Goal: Task Accomplishment & Management: Use online tool/utility

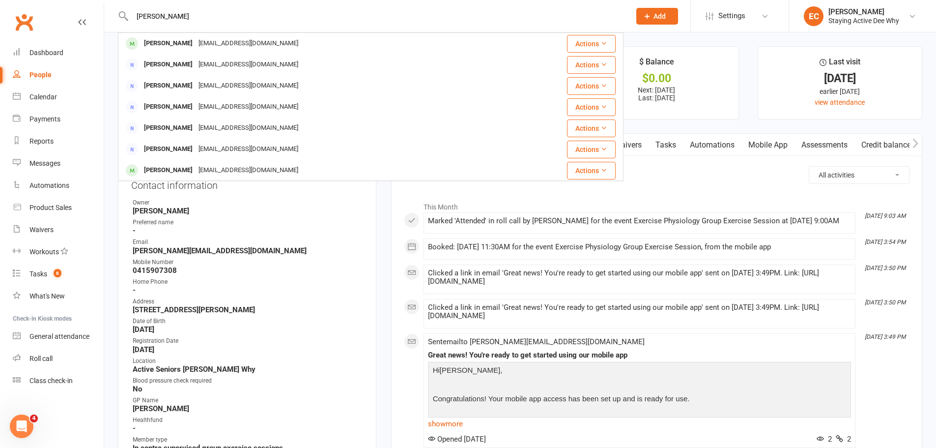
click at [599, 24] on div "helen bla Helen Blackshaw hb3003@yahoo.com.au Actions Helen Bowen hdbowen7@gmai…" at bounding box center [371, 16] width 506 height 32
drag, startPoint x: 427, startPoint y: 19, endPoint x: 130, endPoint y: 8, distance: 297.0
click at [130, 8] on div "helen bla Helen Blackshaw hb3003@yahoo.com.au Actions Helen Bowen hdbowen7@gmai…" at bounding box center [371, 16] width 506 height 32
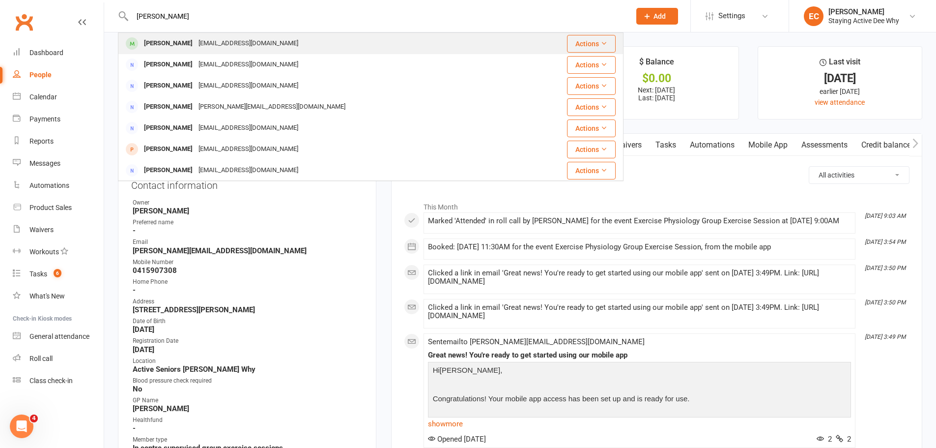
type input "sandy"
click at [204, 42] on div "sandytes@bigpond.net.au" at bounding box center [249, 43] width 106 height 14
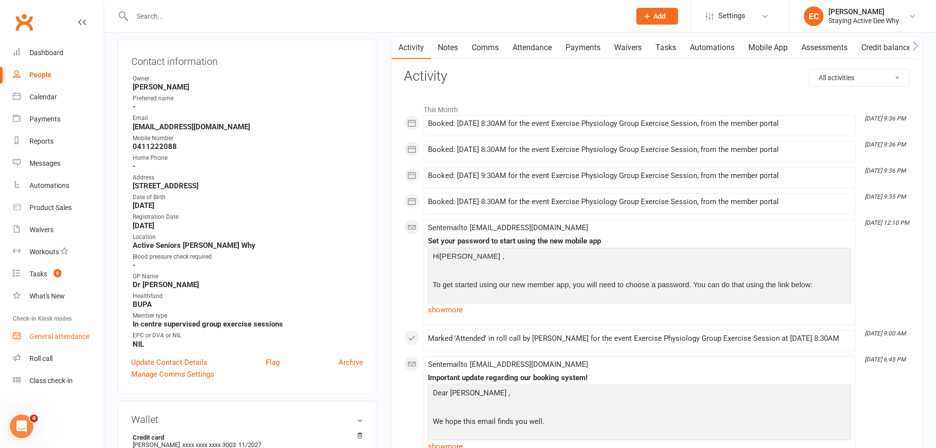
scroll to position [98, 0]
click at [39, 358] on div "Roll call" at bounding box center [40, 358] width 23 height 8
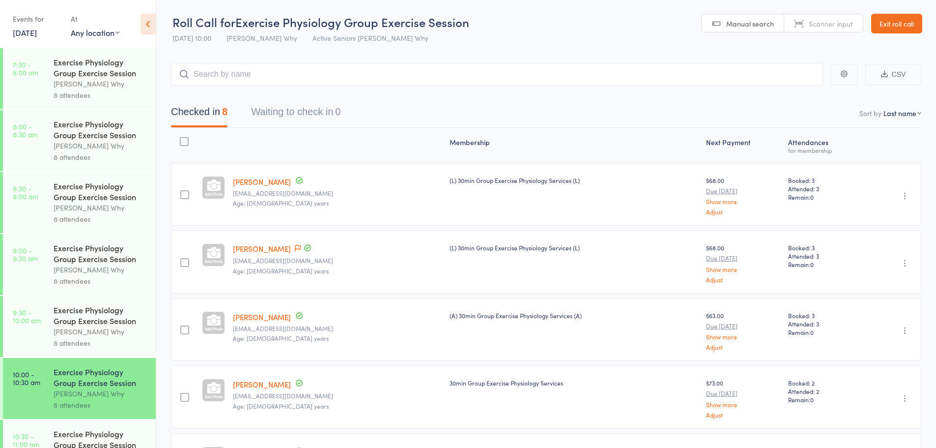
click at [886, 30] on link "Exit roll call" at bounding box center [896, 24] width 51 height 20
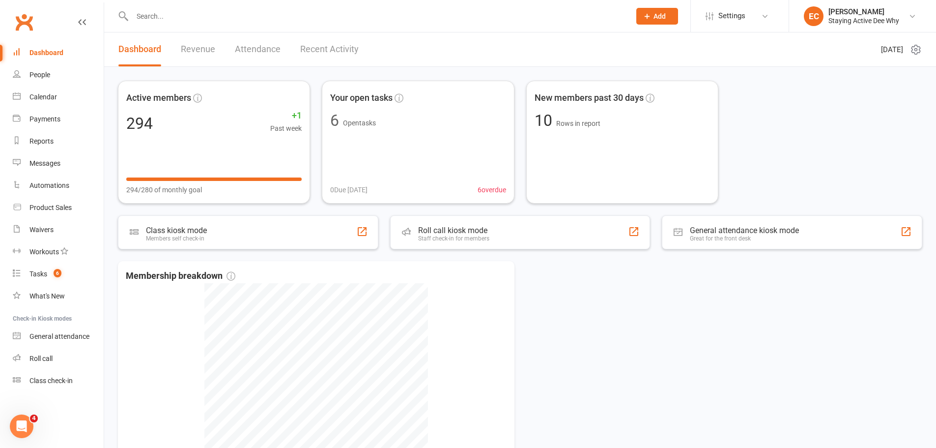
click at [165, 19] on input "text" at bounding box center [376, 16] width 494 height 14
click at [178, 15] on input "text" at bounding box center [376, 16] width 494 height 14
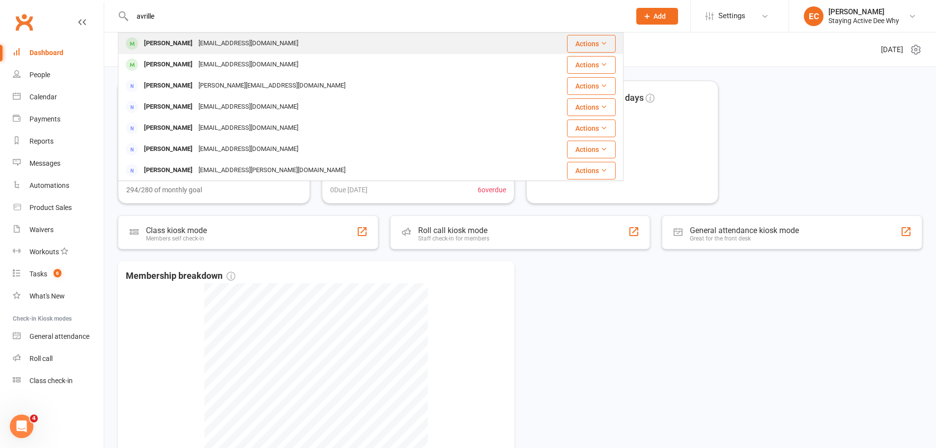
type input "avrille"
click at [222, 44] on div "avrilleciccone@gmail.com" at bounding box center [249, 43] width 106 height 14
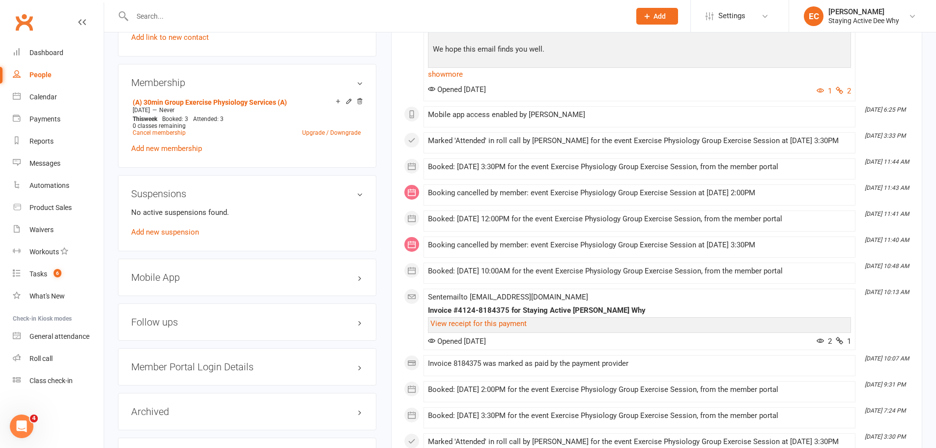
scroll to position [737, 0]
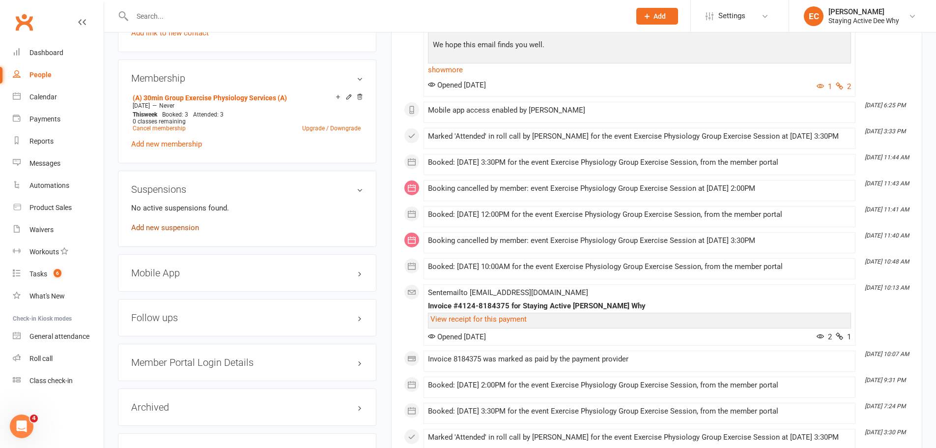
click at [166, 227] on link "Add new suspension" at bounding box center [165, 227] width 68 height 9
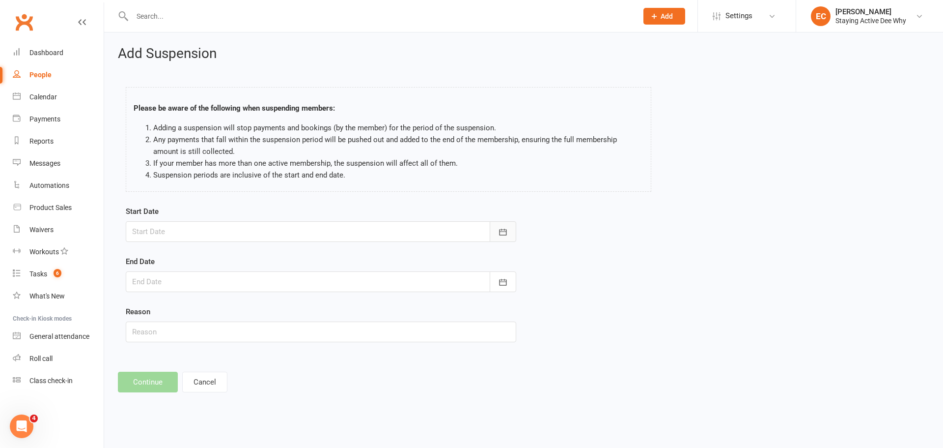
click at [497, 232] on button "button" at bounding box center [503, 231] width 27 height 21
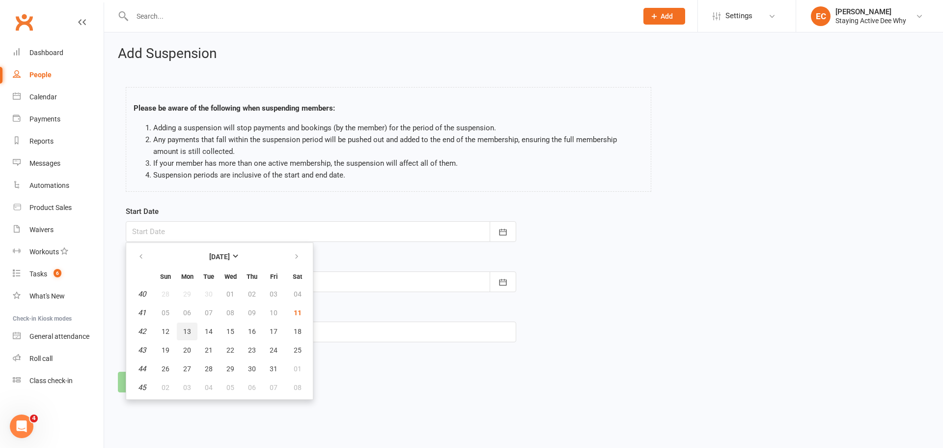
click at [192, 331] on button "13" at bounding box center [187, 331] width 21 height 18
type input "[DATE]"
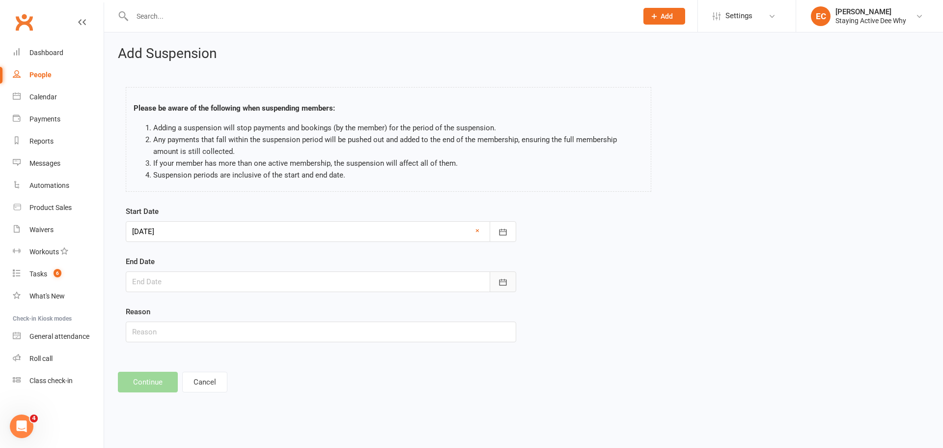
click at [497, 283] on button "button" at bounding box center [503, 281] width 27 height 21
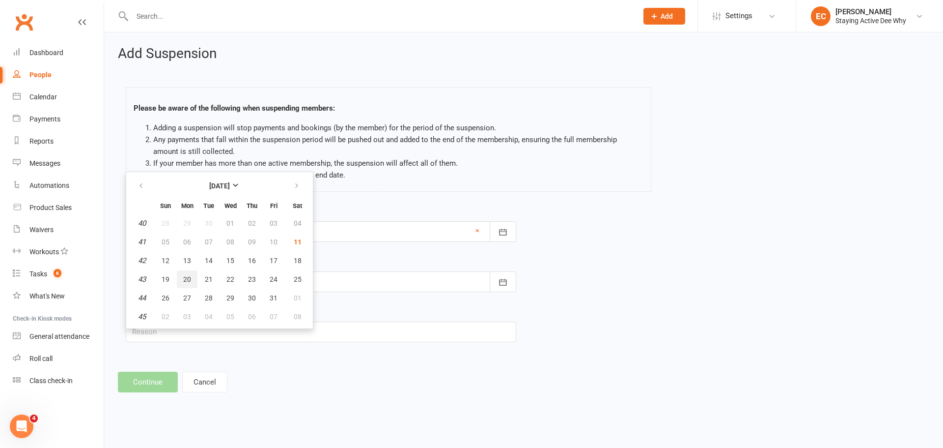
click at [186, 276] on span "20" at bounding box center [187, 279] width 8 height 8
type input "20 Oct 2025"
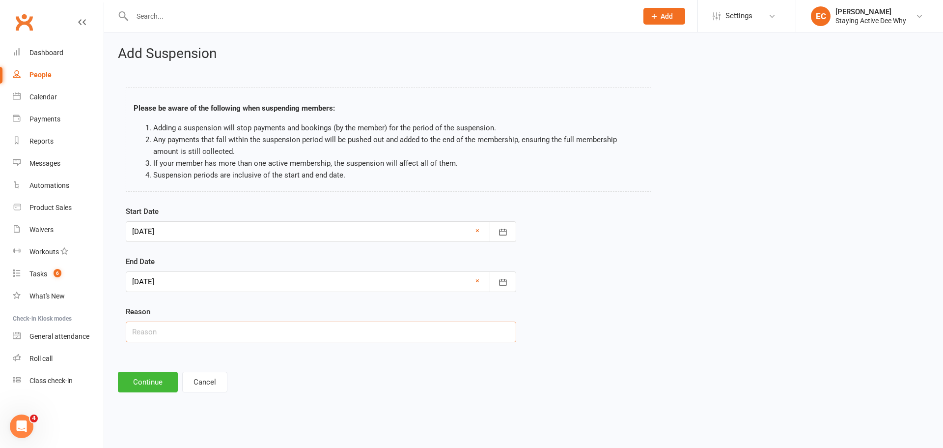
click at [171, 328] on input "text" at bounding box center [321, 331] width 391 height 21
type input "D"
type input "Won't have car"
click at [144, 378] on button "Continue" at bounding box center [148, 381] width 60 height 21
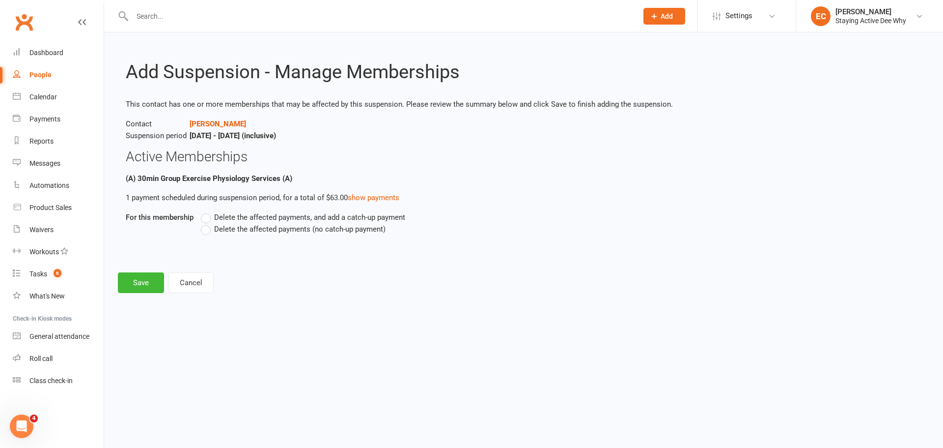
click at [210, 233] on label "Delete the affected payments (no catch-up payment)" at bounding box center [293, 229] width 185 height 12
click at [207, 223] on input "Delete the affected payments (no catch-up payment)" at bounding box center [204, 223] width 6 height 0
click at [141, 288] on button "Save" at bounding box center [141, 282] width 46 height 21
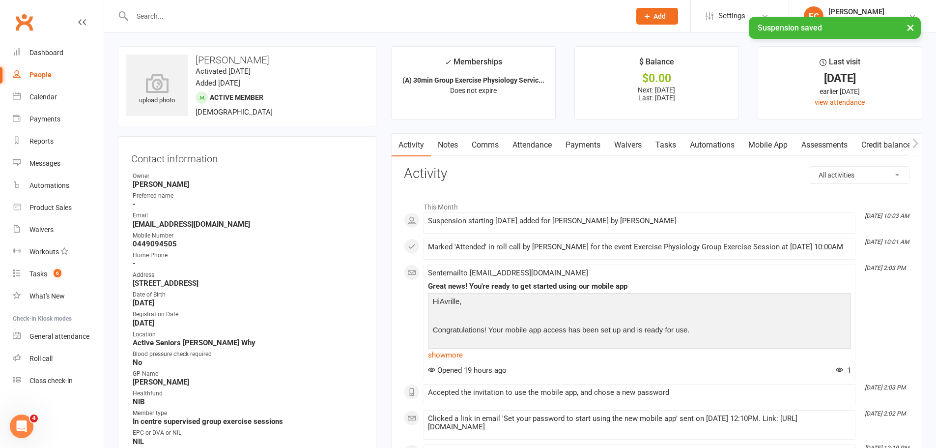
click at [579, 145] on link "Payments" at bounding box center [583, 145] width 49 height 23
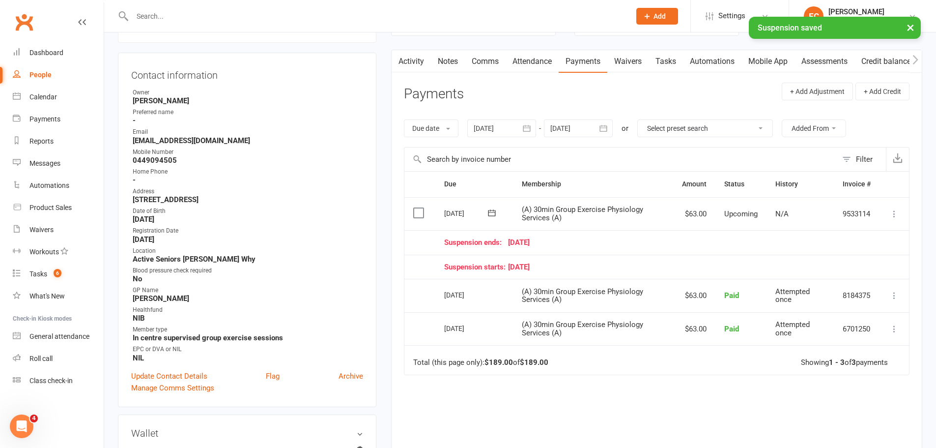
scroll to position [98, 0]
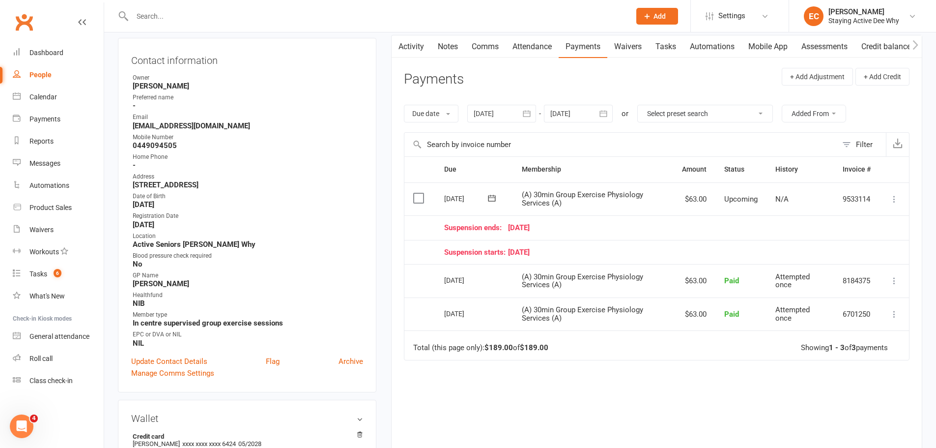
click at [711, 384] on div "Due Contact Membership Amount Status History Invoice # Select this 03 Nov 2025 …" at bounding box center [657, 321] width 506 height 330
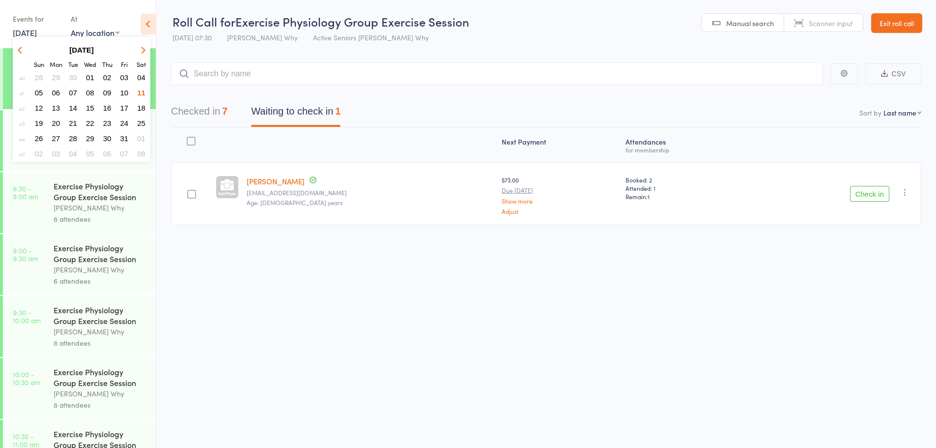
click at [150, 23] on icon at bounding box center [148, 24] width 15 height 21
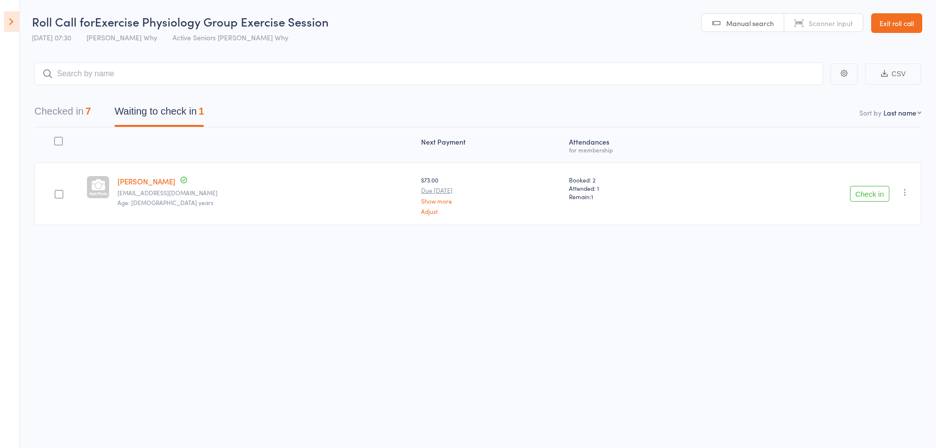
click at [13, 19] on icon at bounding box center [11, 21] width 15 height 21
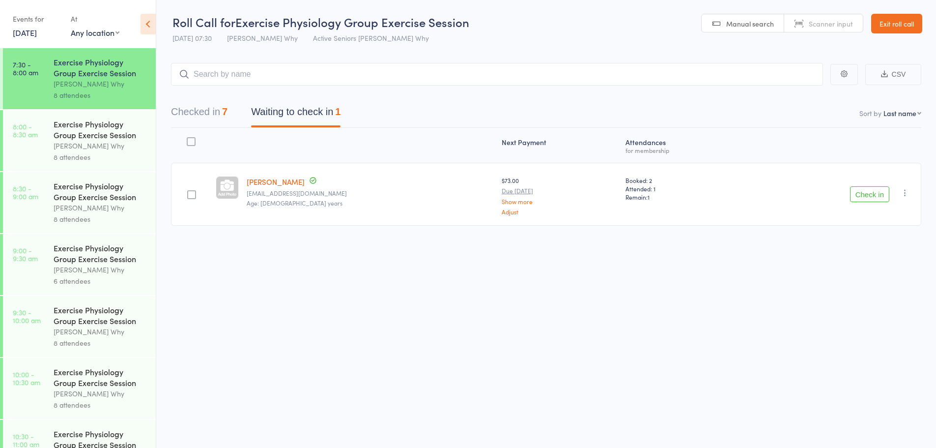
click at [149, 25] on icon at bounding box center [148, 24] width 15 height 21
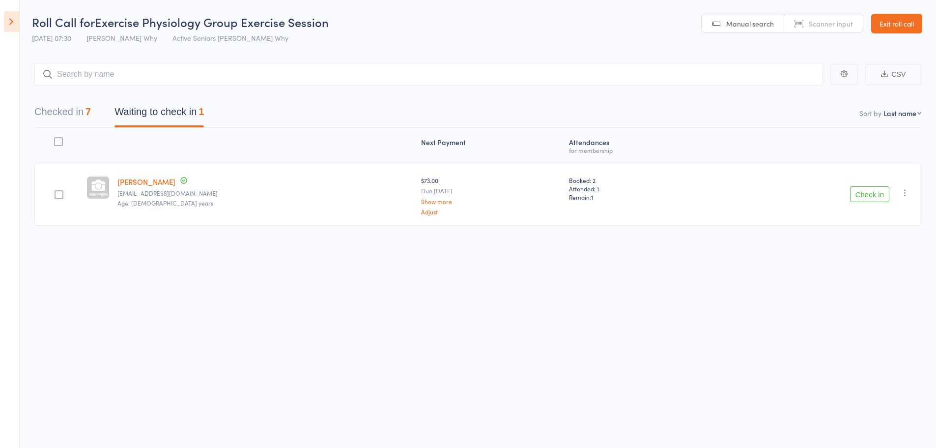
click at [9, 24] on icon at bounding box center [11, 21] width 15 height 21
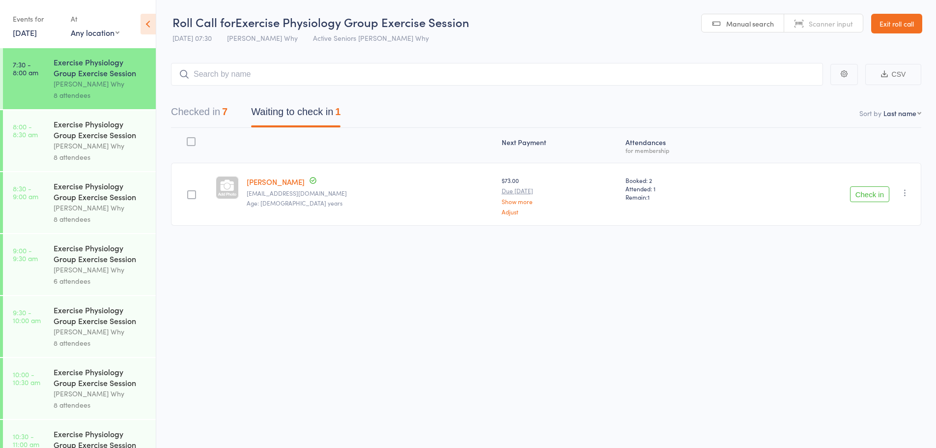
click at [37, 28] on link "11 Oct, 2025" at bounding box center [25, 32] width 24 height 11
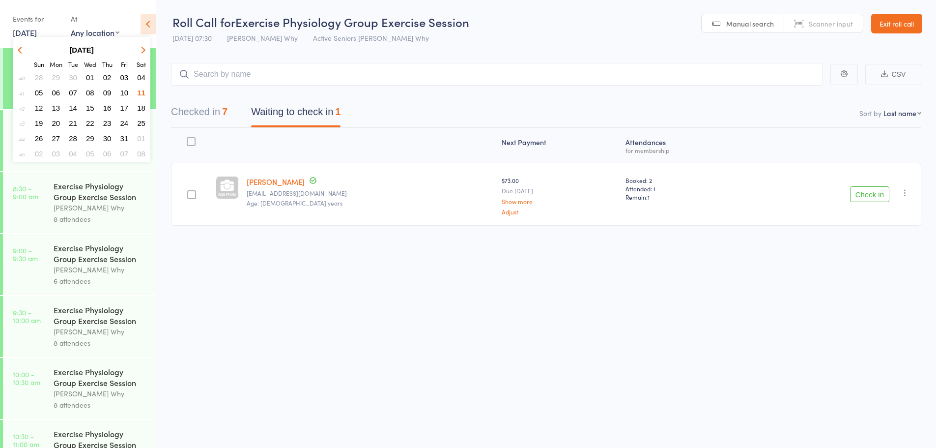
click at [73, 106] on span "14" at bounding box center [73, 108] width 8 height 8
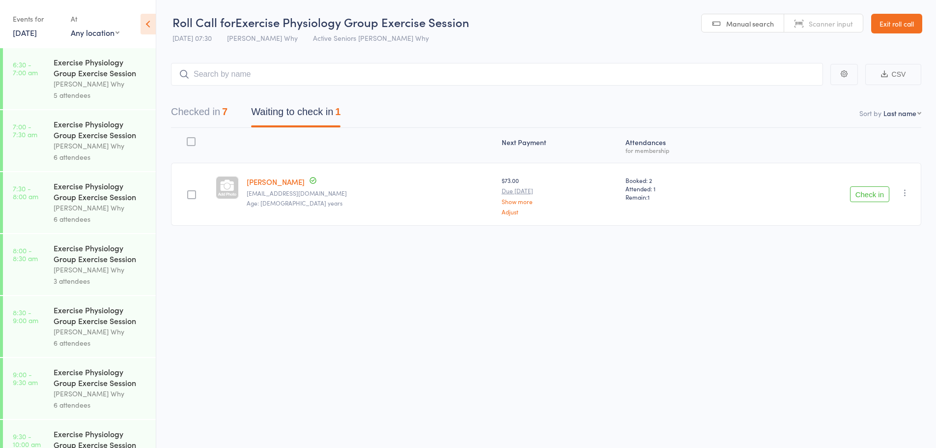
click at [37, 32] on link "14 Oct, 2025" at bounding box center [25, 32] width 24 height 11
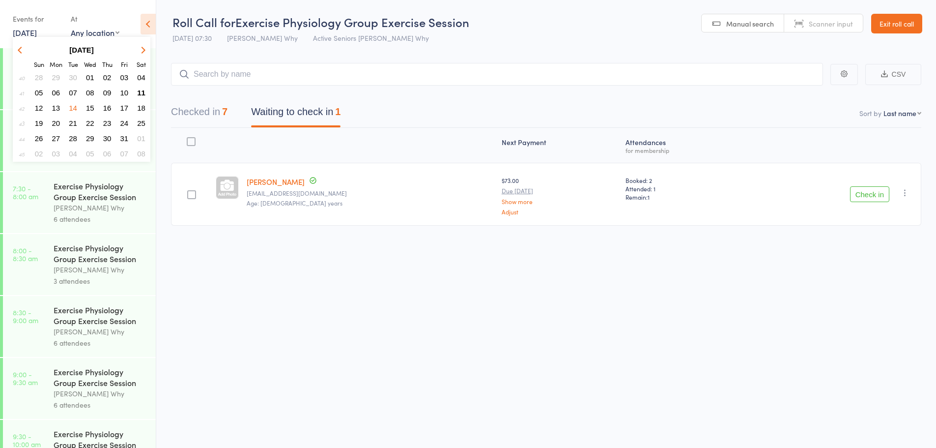
click at [37, 28] on link "14 Oct, 2025" at bounding box center [25, 32] width 24 height 11
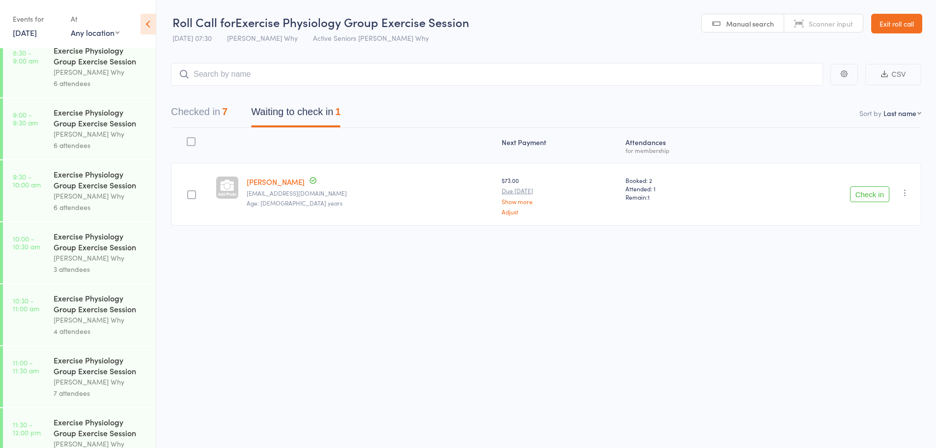
scroll to position [246, 0]
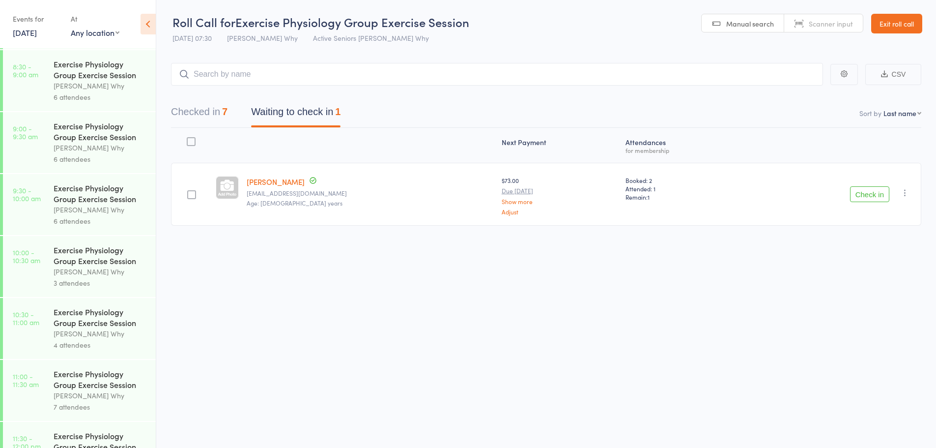
click at [96, 267] on div "Dee Why" at bounding box center [101, 271] width 94 height 11
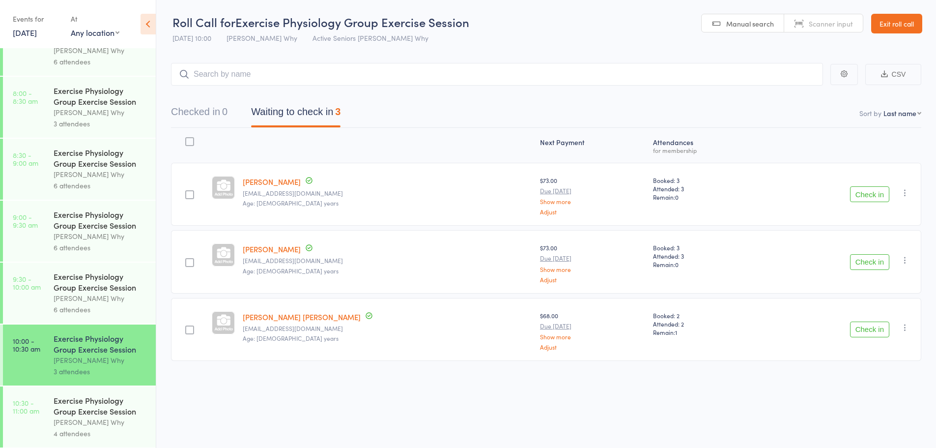
scroll to position [246, 0]
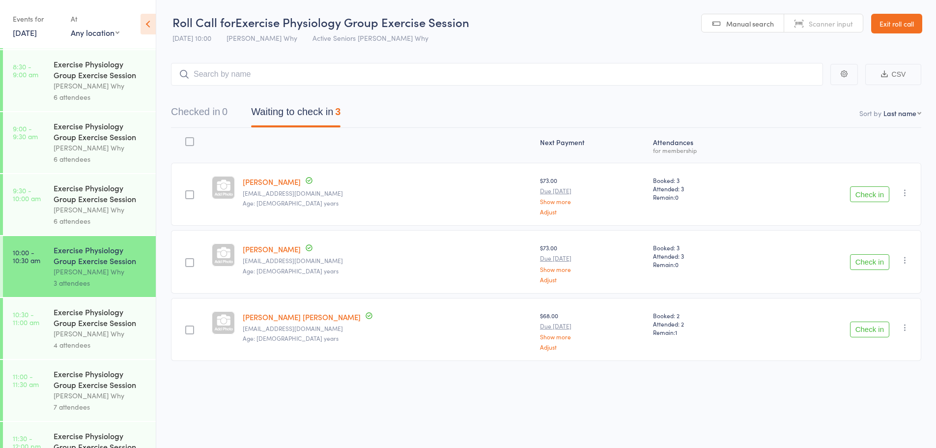
click at [89, 198] on div "Exercise Physiology Group Exercise Session" at bounding box center [101, 193] width 94 height 22
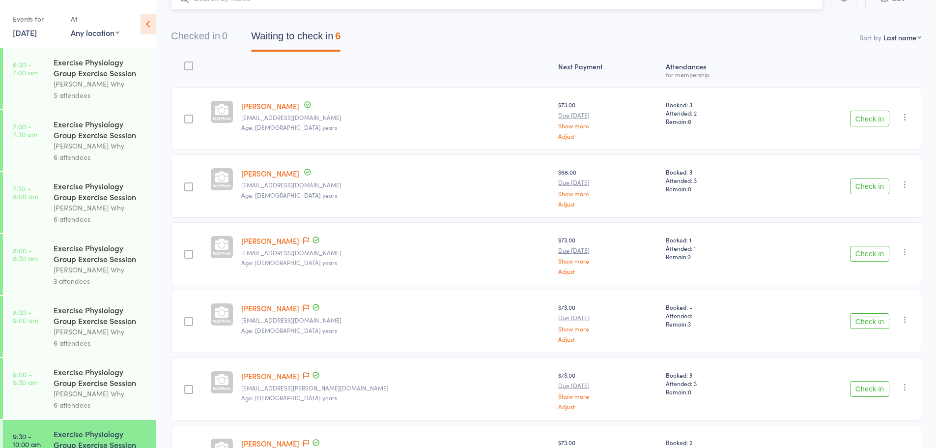
scroll to position [61, 0]
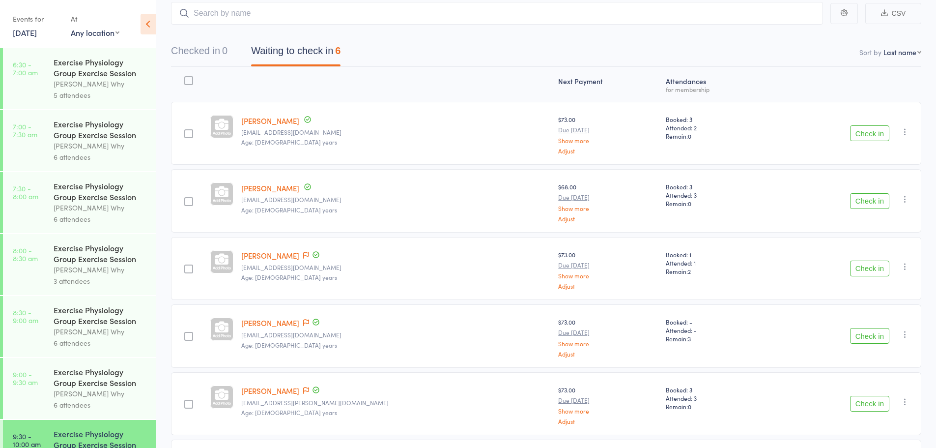
drag, startPoint x: 26, startPoint y: 21, endPoint x: 23, endPoint y: 34, distance: 13.6
click at [26, 23] on div "Events for" at bounding box center [37, 19] width 48 height 16
click at [23, 34] on link "14 Oct, 2025" at bounding box center [25, 32] width 24 height 11
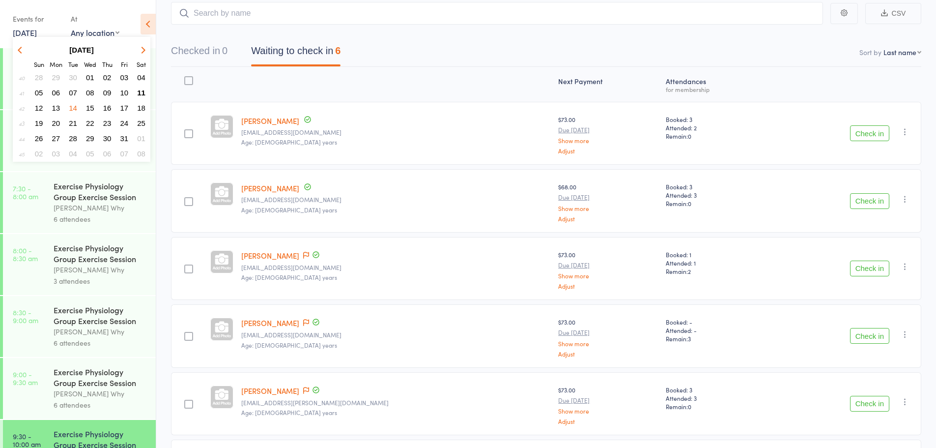
click at [108, 110] on span "16" at bounding box center [107, 108] width 8 height 8
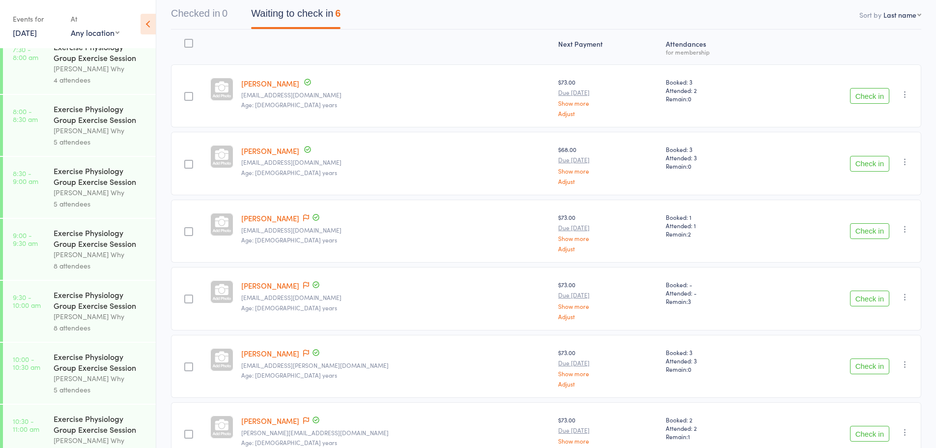
scroll to position [147, 0]
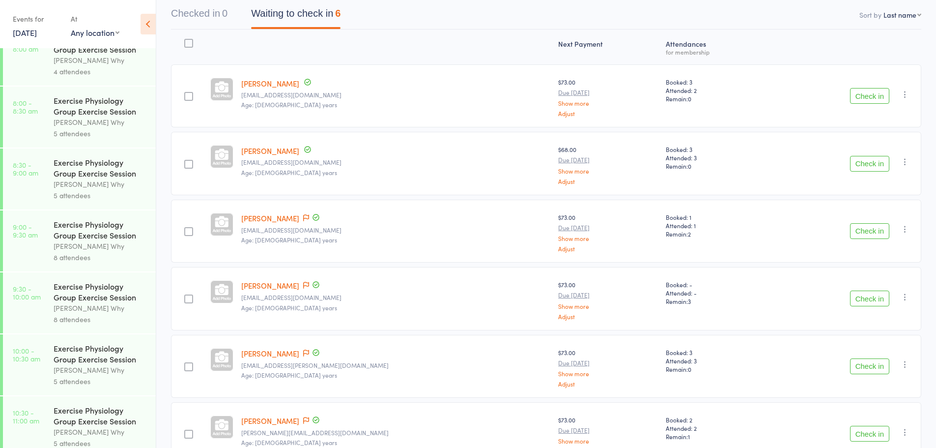
click at [104, 248] on div "Dee Why" at bounding box center [101, 245] width 94 height 11
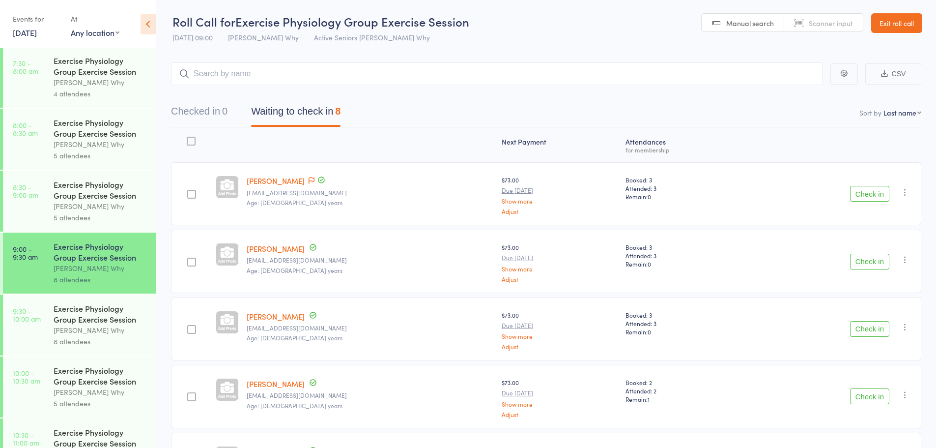
scroll to position [147, 0]
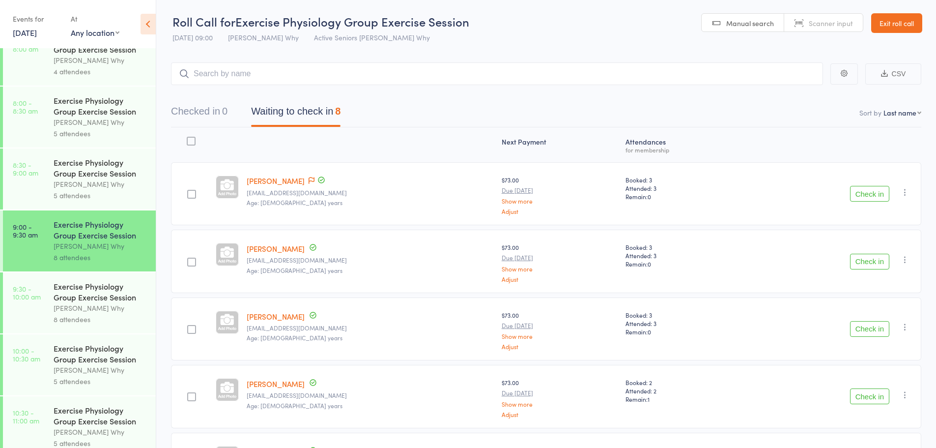
click at [37, 31] on link "16 Oct, 2025" at bounding box center [25, 32] width 24 height 11
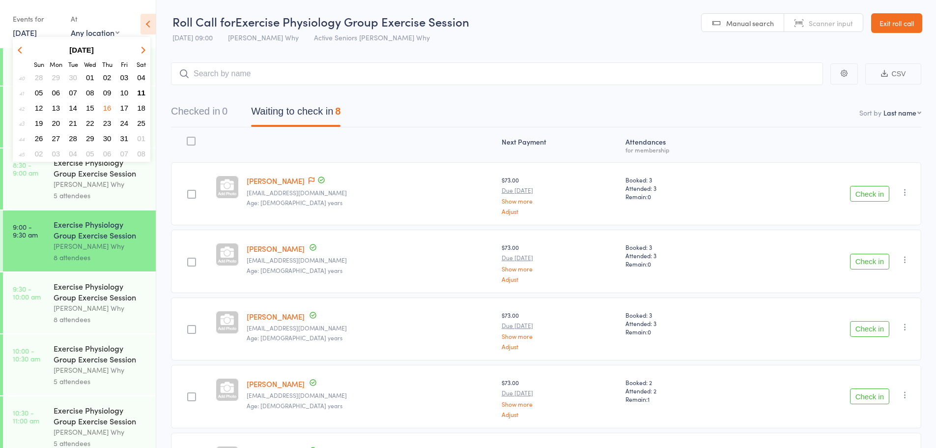
click at [70, 109] on span "14" at bounding box center [73, 108] width 8 height 8
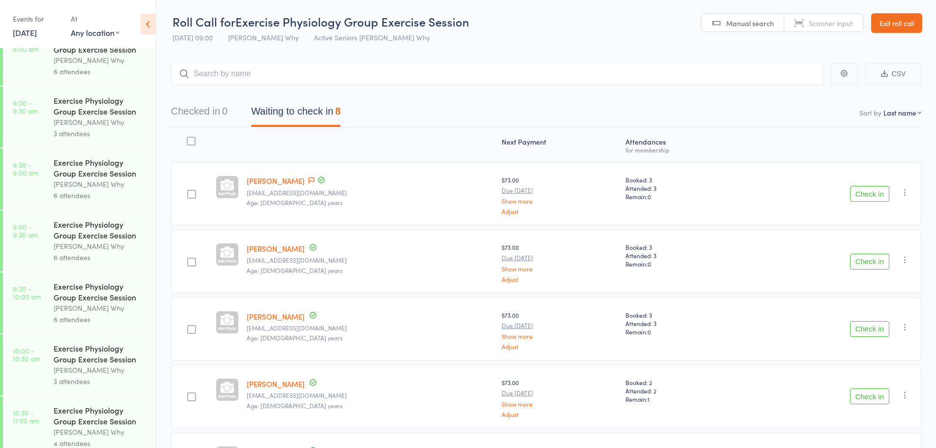
click at [79, 360] on div "Exercise Physiology Group Exercise Session" at bounding box center [101, 353] width 94 height 22
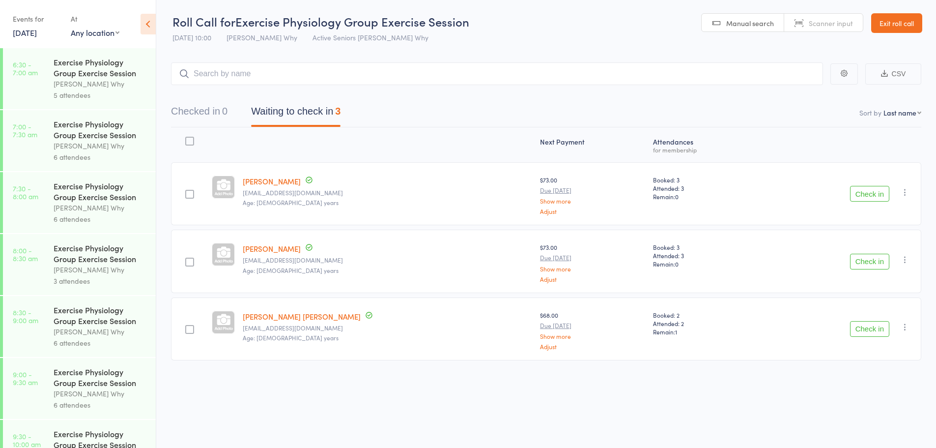
click at [456, 72] on input "search" at bounding box center [497, 73] width 652 height 23
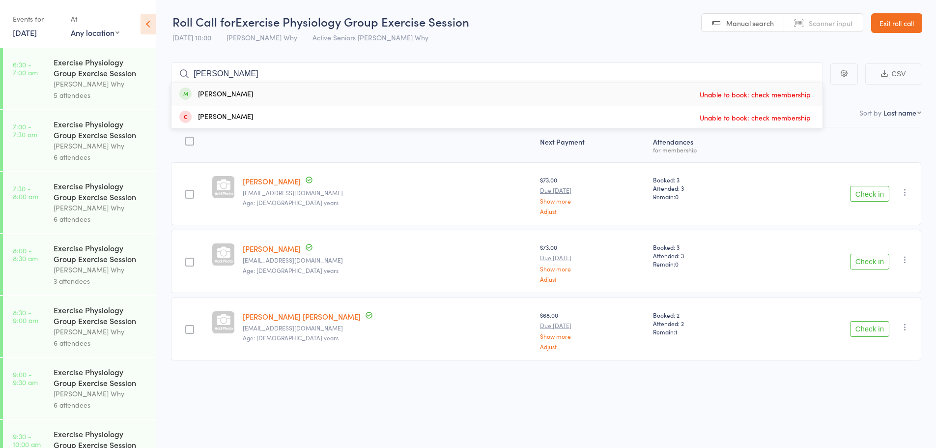
type input "melissa"
click at [418, 89] on div "Melissa Domanski Unable to book: check membership" at bounding box center [496, 94] width 651 height 23
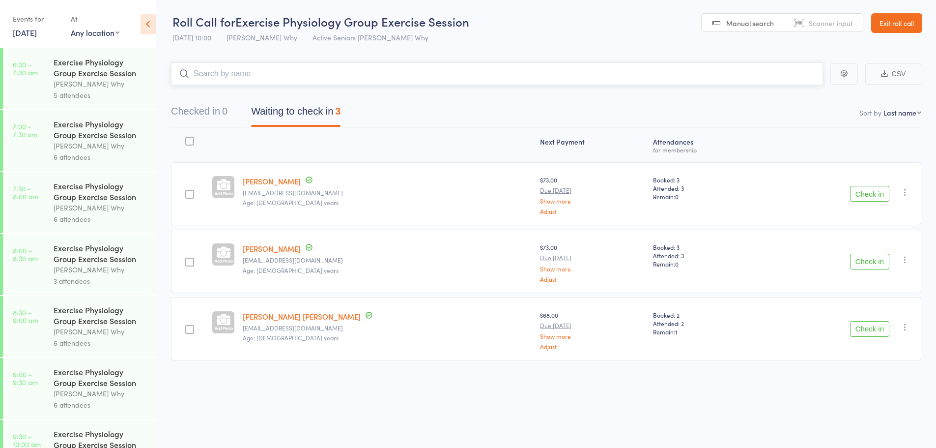
click at [574, 76] on input "search" at bounding box center [497, 73] width 652 height 23
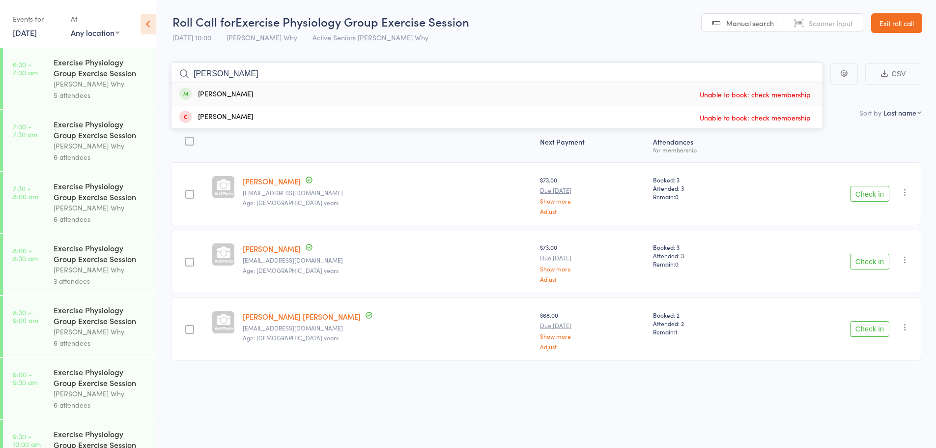
type input "melissa"
click at [776, 101] on span "Unable to book: check membership" at bounding box center [755, 94] width 116 height 15
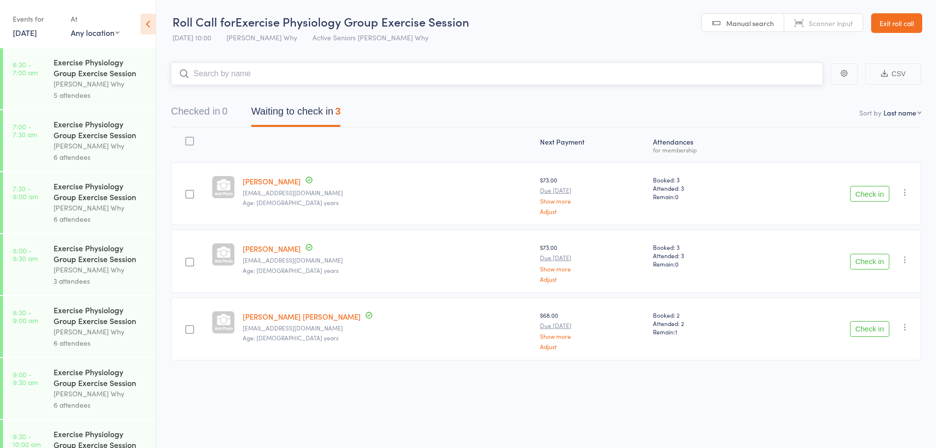
click at [257, 81] on input "search" at bounding box center [497, 73] width 652 height 23
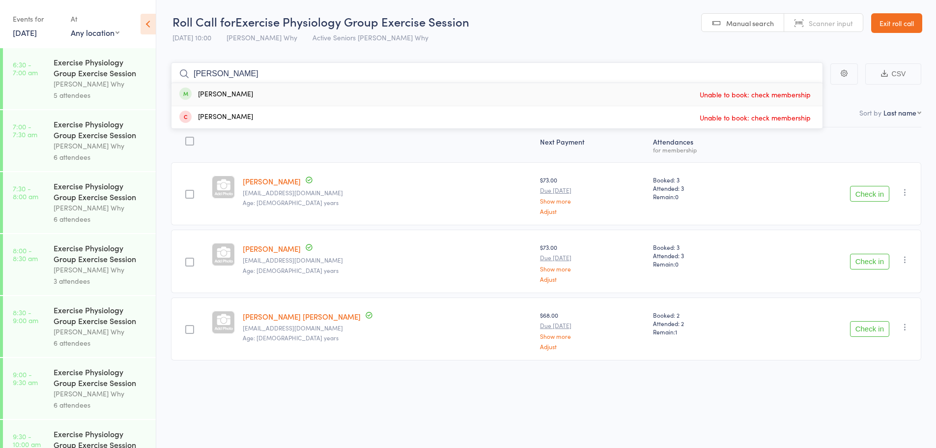
drag, startPoint x: 255, startPoint y: 71, endPoint x: 165, endPoint y: 81, distance: 90.0
click at [165, 81] on main "melissa Melissa Domanski Unable to book: check membership Pamela Medlin Unable …" at bounding box center [546, 226] width 780 height 356
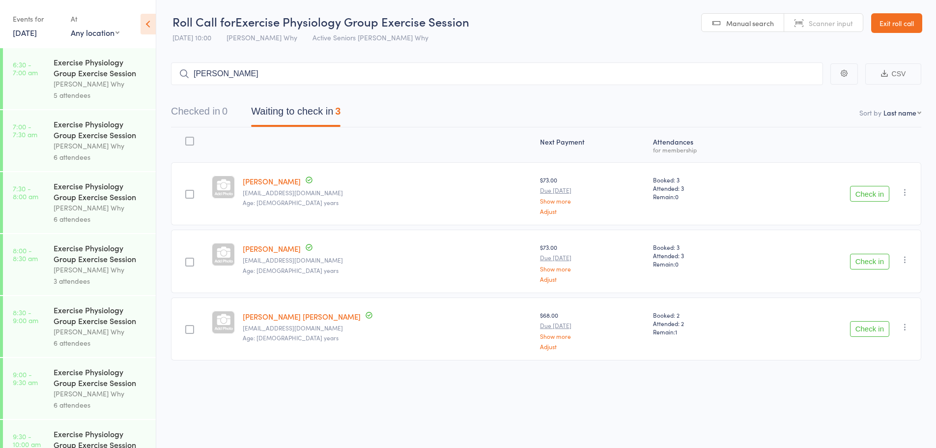
click at [33, 30] on link "14 Oct, 2025" at bounding box center [25, 32] width 24 height 11
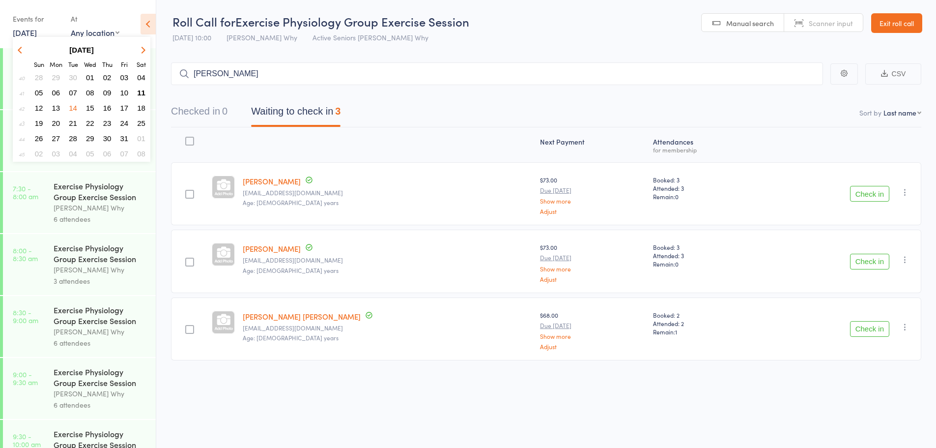
click at [52, 108] on span "13" at bounding box center [56, 108] width 8 height 8
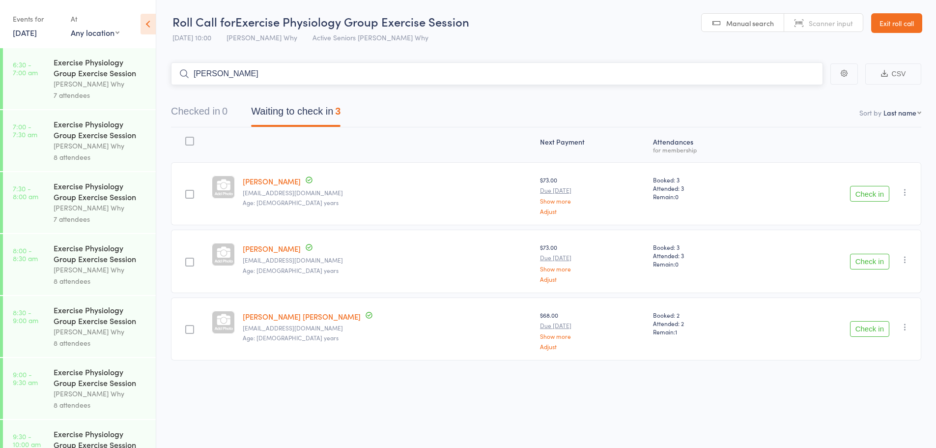
click at [253, 75] on input "[PERSON_NAME]" at bounding box center [497, 73] width 652 height 23
click at [254, 75] on input "[PERSON_NAME]" at bounding box center [497, 73] width 652 height 23
click at [254, 75] on input "melissa" at bounding box center [497, 73] width 652 height 23
type input "melissa"
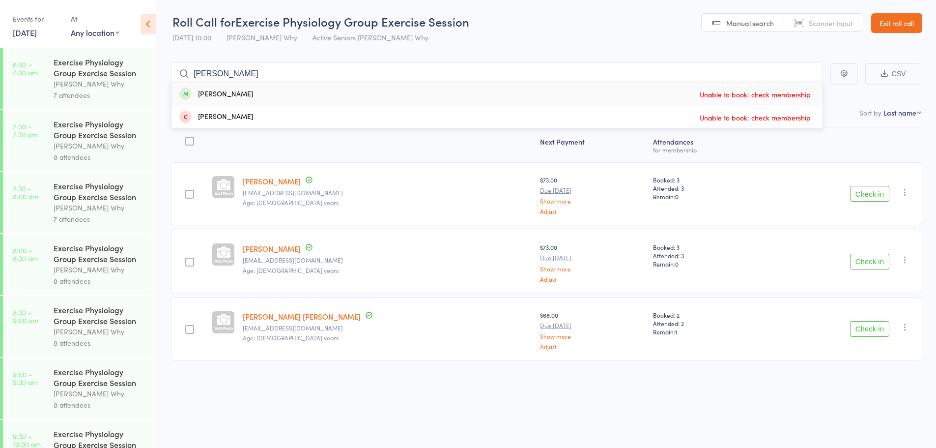
click at [260, 93] on div "Melissa Domanski Unable to book: check membership" at bounding box center [496, 94] width 651 height 23
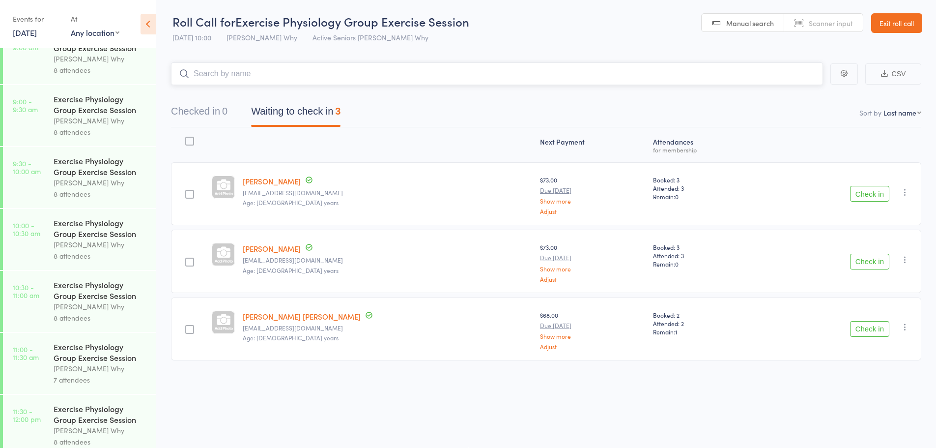
scroll to position [295, 0]
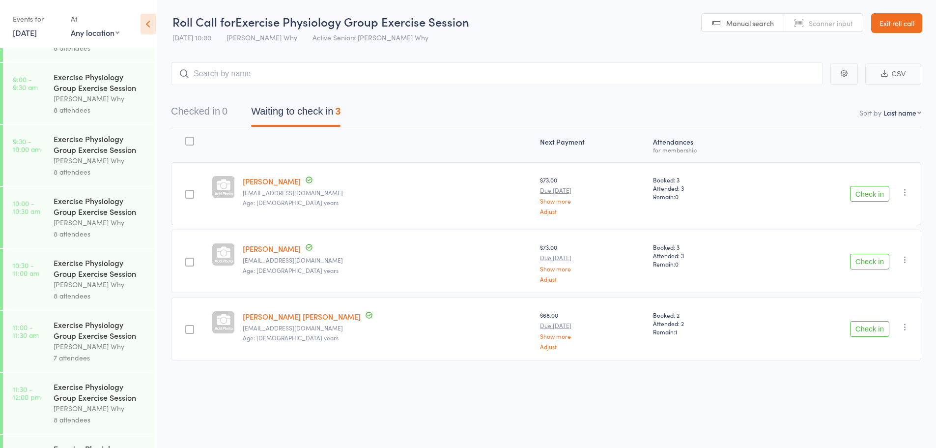
click at [102, 346] on div "[PERSON_NAME] Why" at bounding box center [101, 345] width 94 height 11
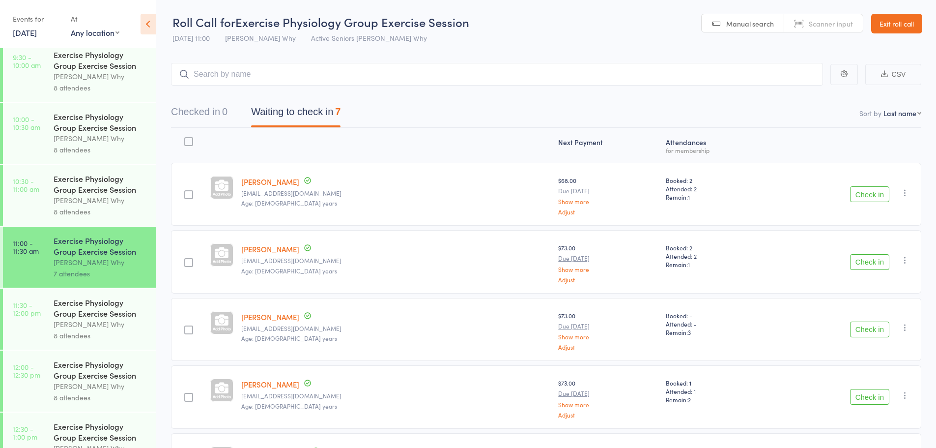
scroll to position [295, 0]
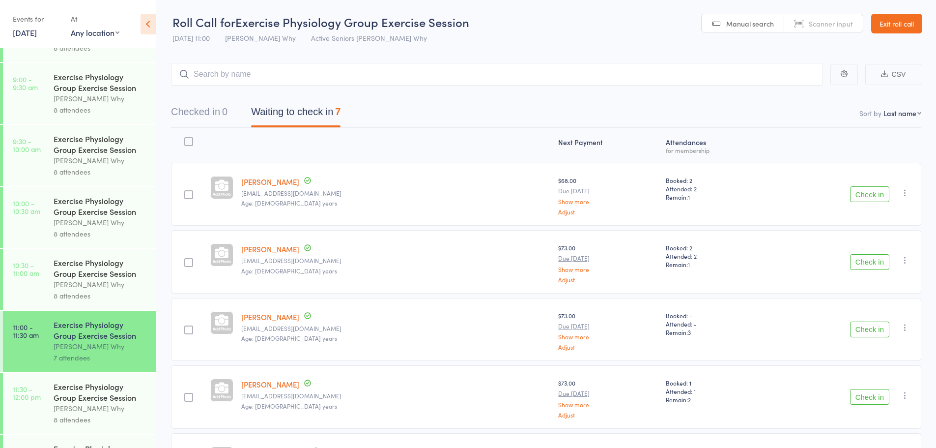
click at [37, 35] on link "13 Oct, 2025" at bounding box center [25, 32] width 24 height 11
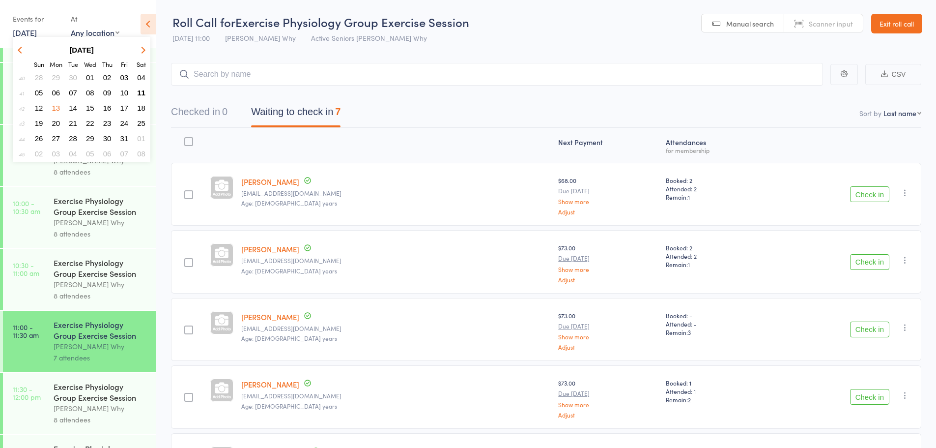
click at [143, 92] on span "11" at bounding box center [141, 92] width 8 height 8
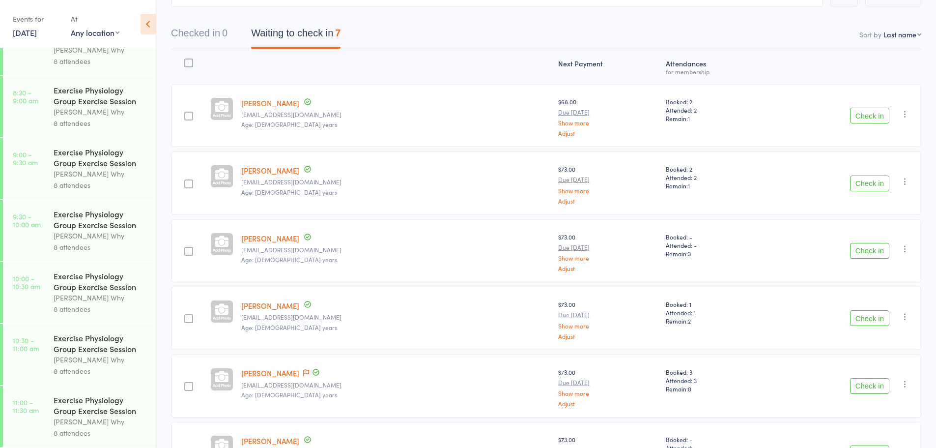
scroll to position [227, 0]
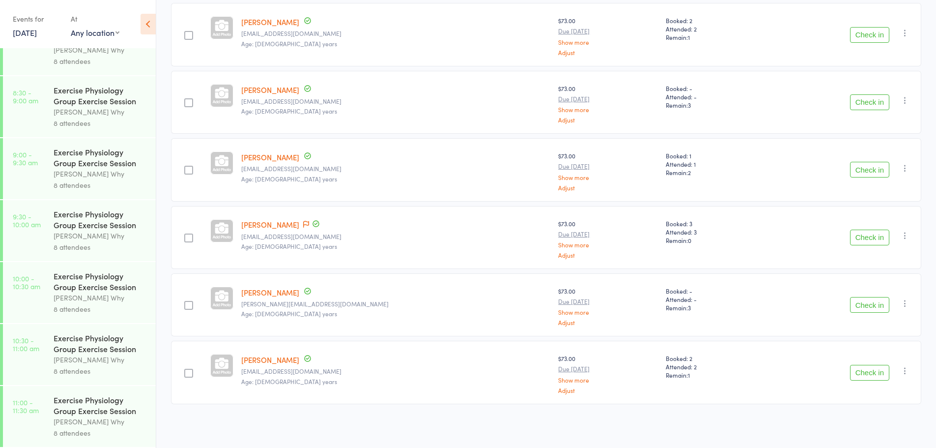
click at [60, 416] on div "[PERSON_NAME] Why" at bounding box center [101, 421] width 94 height 11
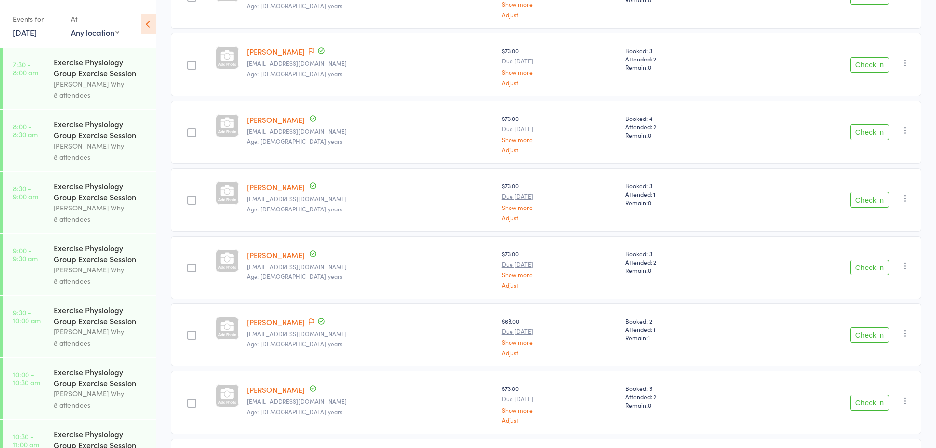
scroll to position [96, 0]
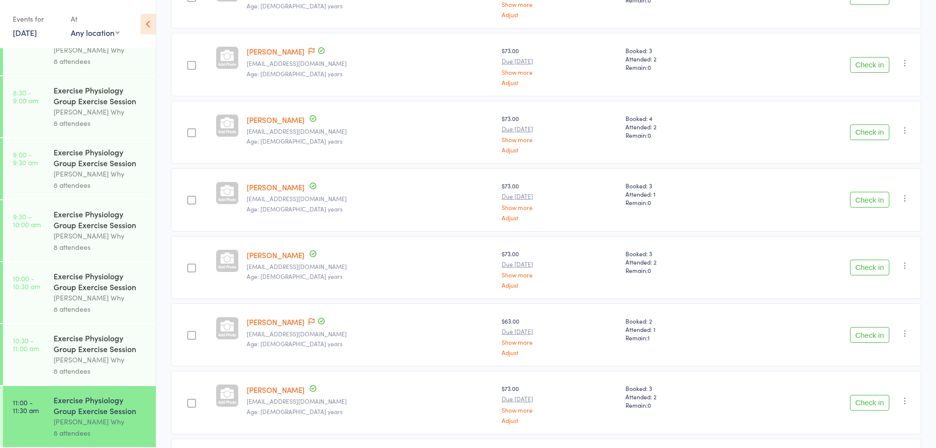
click at [104, 407] on div "Exercise Physiology Group Exercise Session" at bounding box center [101, 405] width 94 height 22
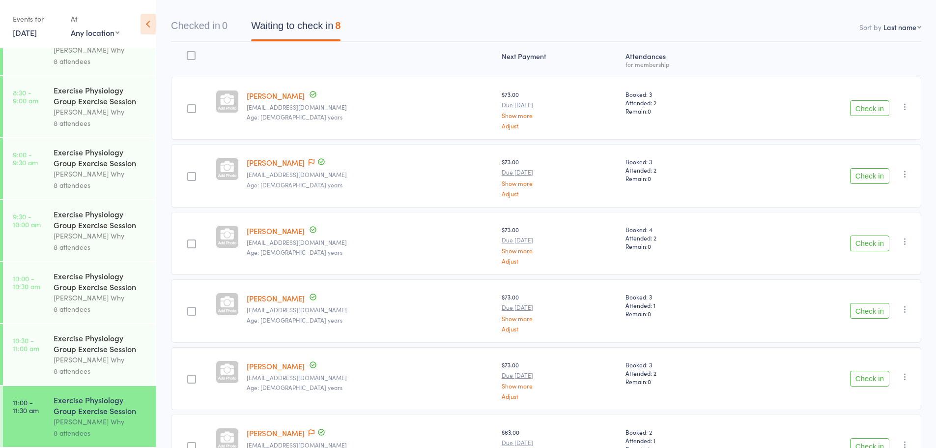
scroll to position [0, 0]
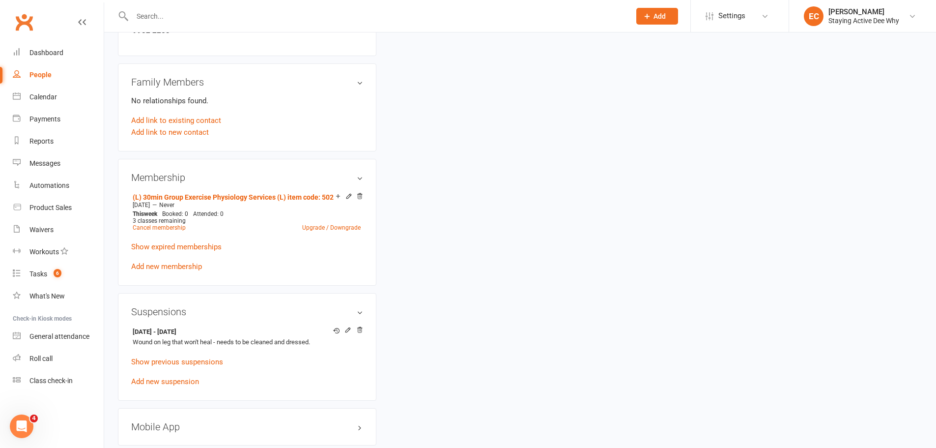
scroll to position [639, 0]
click at [345, 328] on icon at bounding box center [347, 328] width 7 height 7
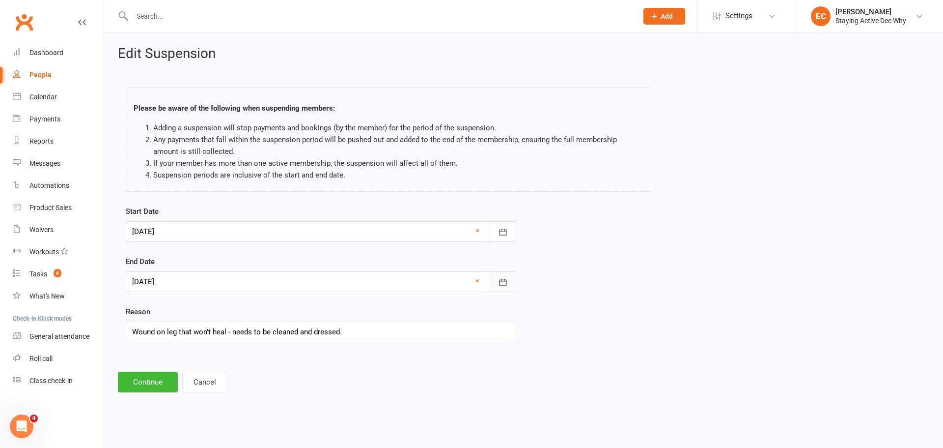
click at [501, 283] on icon "button" at bounding box center [503, 282] width 10 height 10
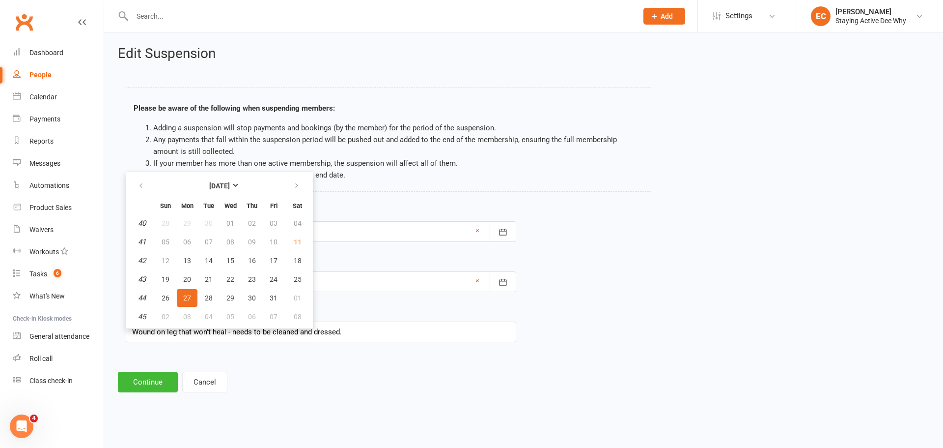
click at [357, 298] on form "Start Date [DATE] [DATE] Sun Mon Tue Wed Thu Fri Sat 40 28 29 30 01 02 03 04 41…" at bounding box center [321, 273] width 391 height 137
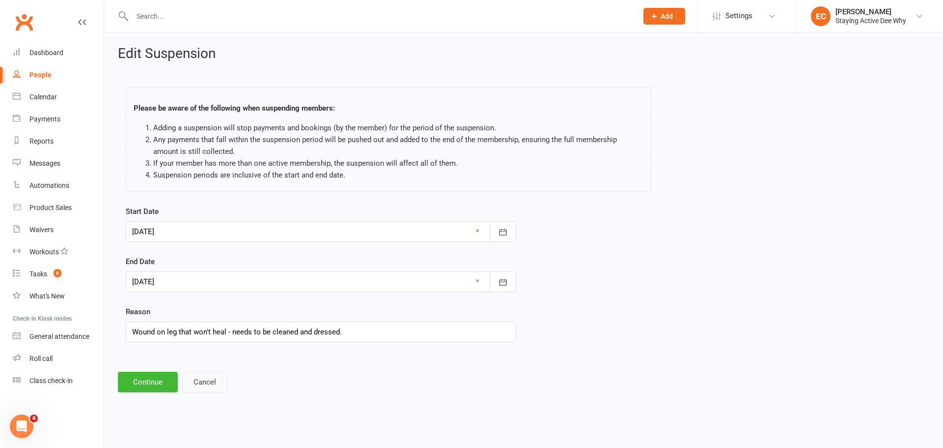
click at [208, 380] on button "Cancel" at bounding box center [204, 381] width 45 height 21
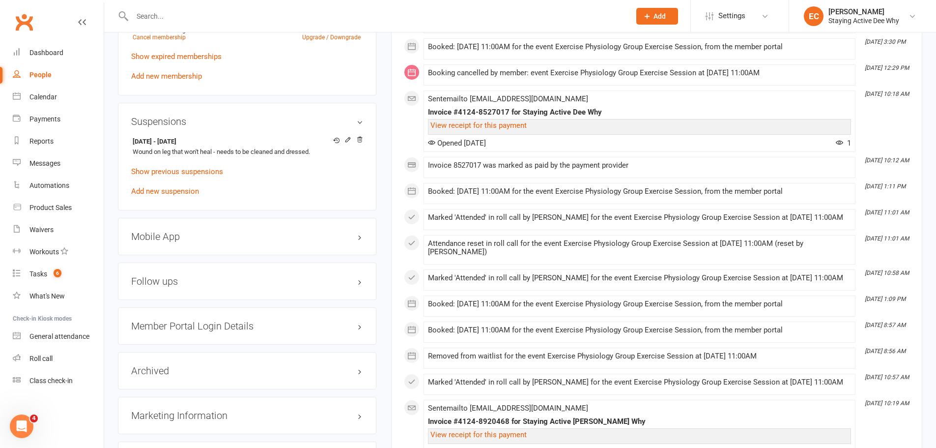
scroll to position [835, 0]
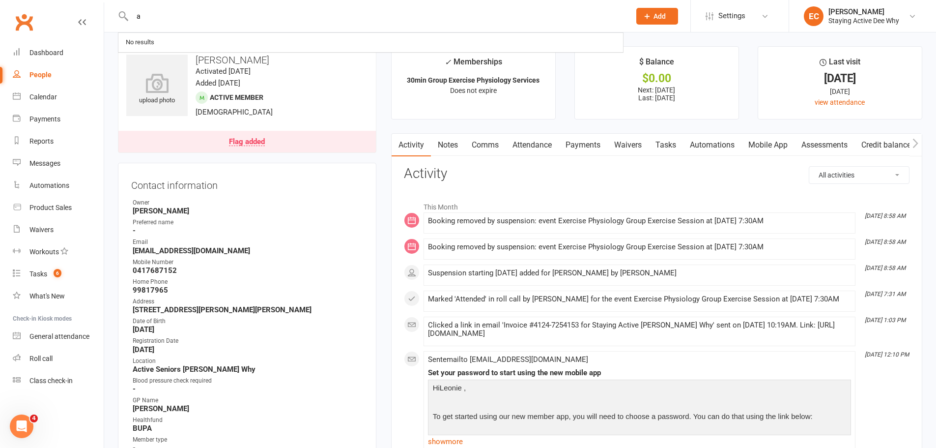
click at [575, 147] on link "Payments" at bounding box center [583, 145] width 49 height 23
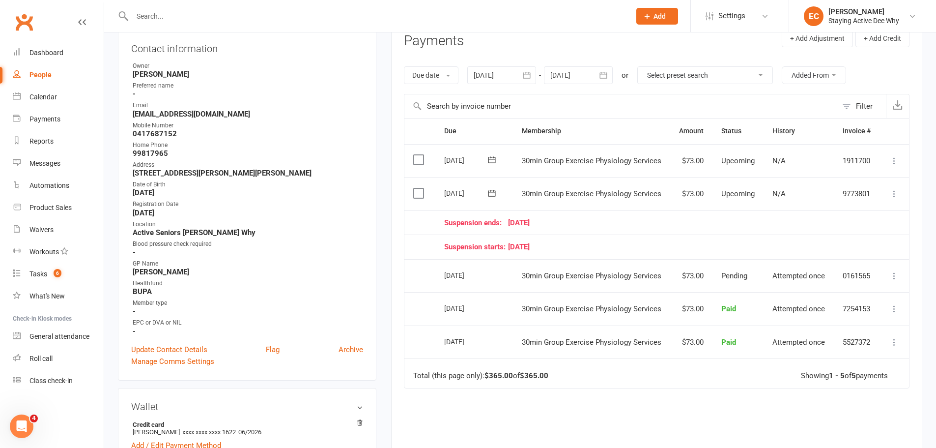
scroll to position [147, 0]
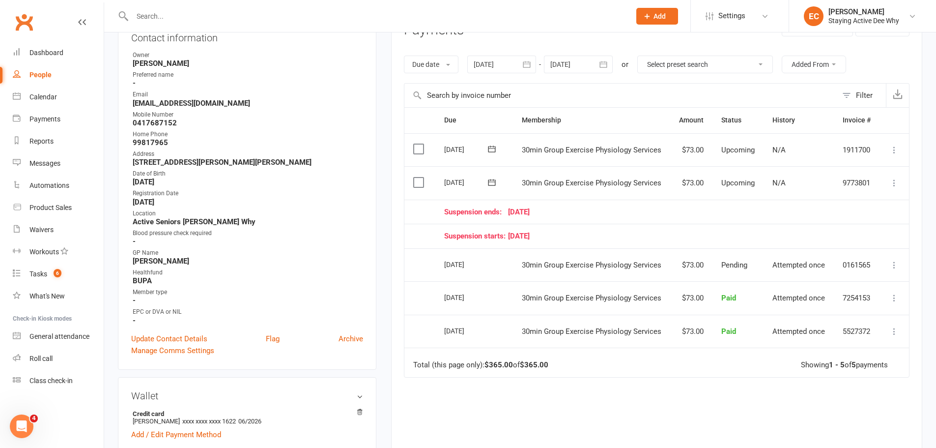
click at [699, 407] on div "Due Contact Membership Amount Status History Invoice # Select this [DATE] [PERS…" at bounding box center [657, 305] width 506 height 397
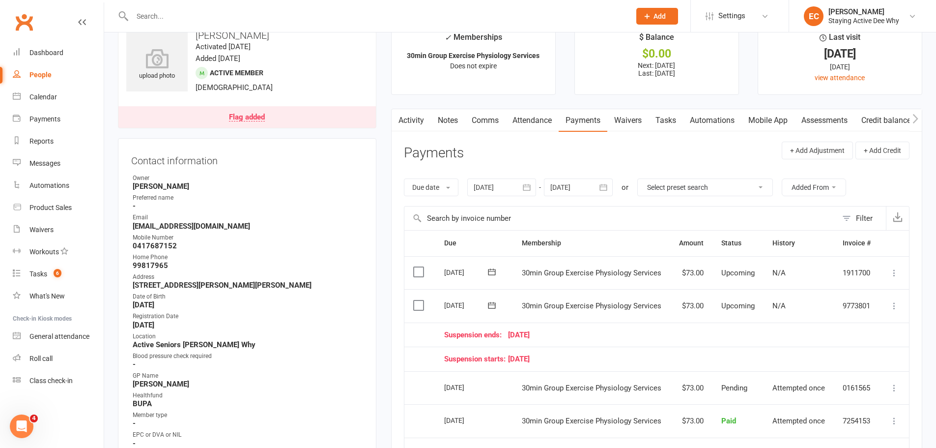
scroll to position [0, 0]
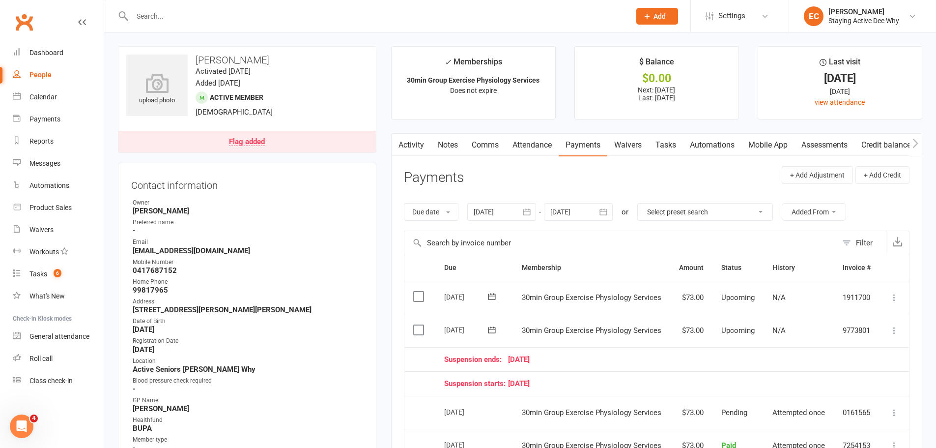
click at [232, 21] on input "text" at bounding box center [376, 16] width 494 height 14
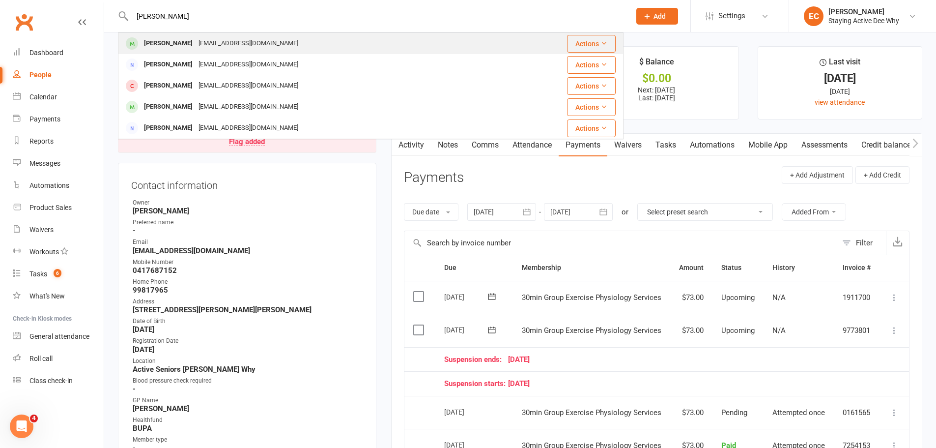
type input "[PERSON_NAME]"
click at [214, 47] on div "[EMAIL_ADDRESS][DOMAIN_NAME]" at bounding box center [249, 43] width 106 height 14
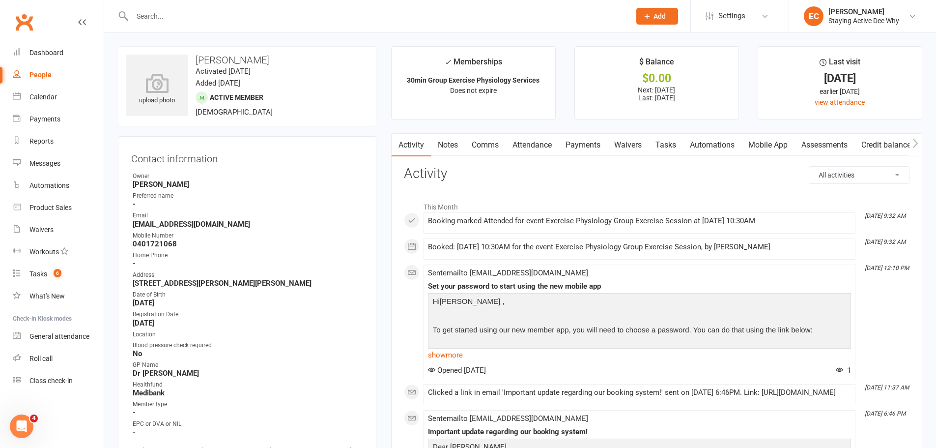
click at [571, 145] on link "Payments" at bounding box center [583, 145] width 49 height 23
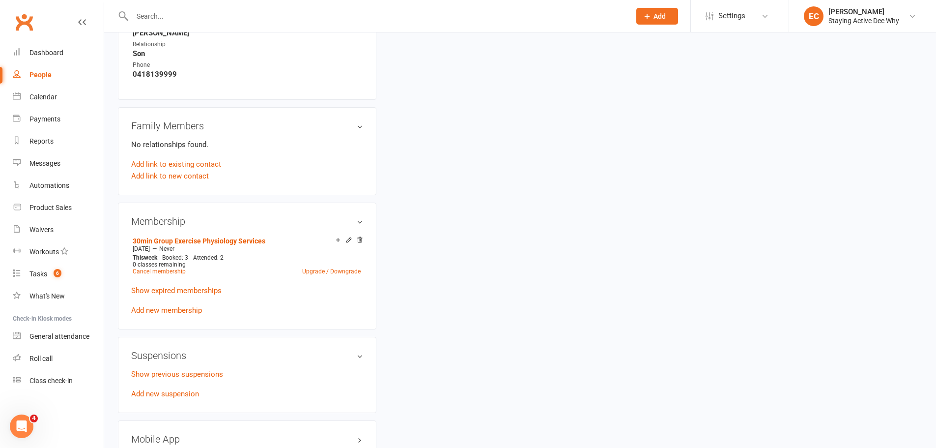
scroll to position [639, 0]
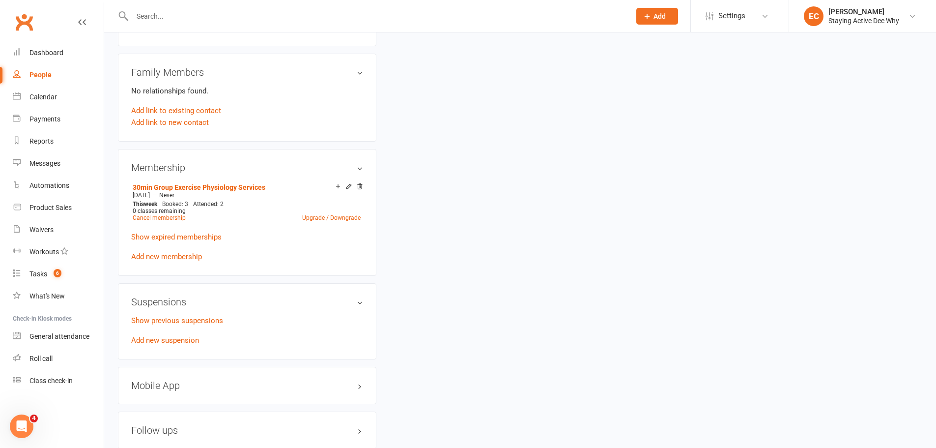
click at [233, 18] on input "text" at bounding box center [376, 16] width 494 height 14
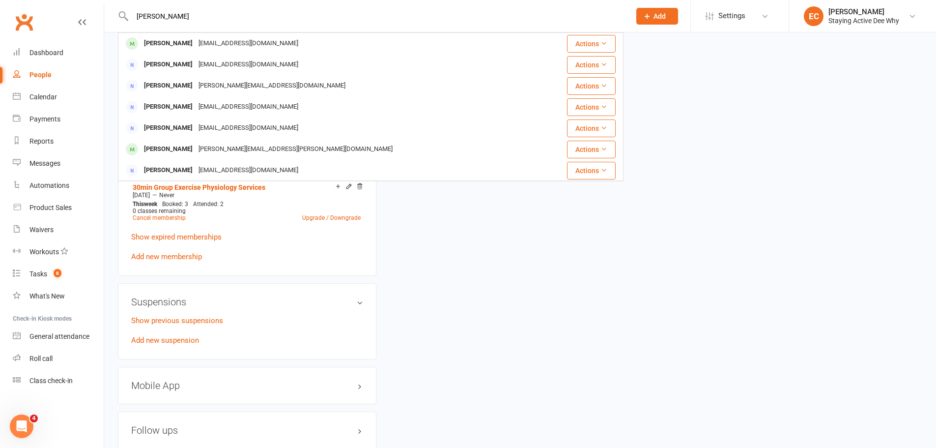
click at [157, 17] on input "[PERSON_NAME]" at bounding box center [376, 16] width 494 height 14
drag, startPoint x: 181, startPoint y: 17, endPoint x: 159, endPoint y: 18, distance: 22.1
click at [159, 18] on input "[PERSON_NAME]" at bounding box center [376, 16] width 494 height 14
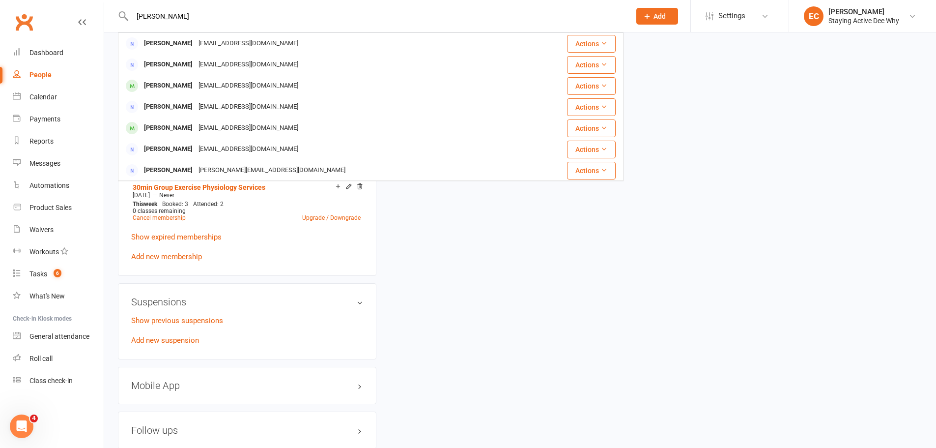
click at [173, 21] on input "[PERSON_NAME]" at bounding box center [376, 16] width 494 height 14
click at [178, 19] on input "[PERSON_NAME]" at bounding box center [376, 16] width 494 height 14
type input "[PERSON_NAME]"
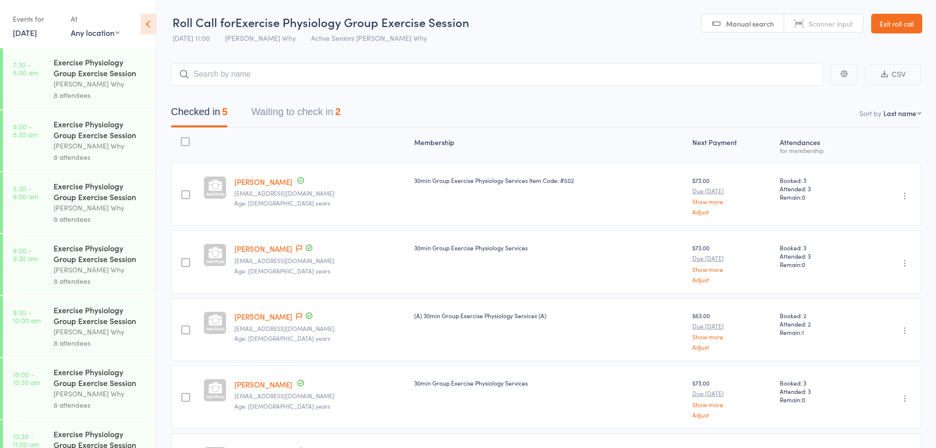
click at [305, 117] on button "Waiting to check in 2" at bounding box center [295, 114] width 89 height 26
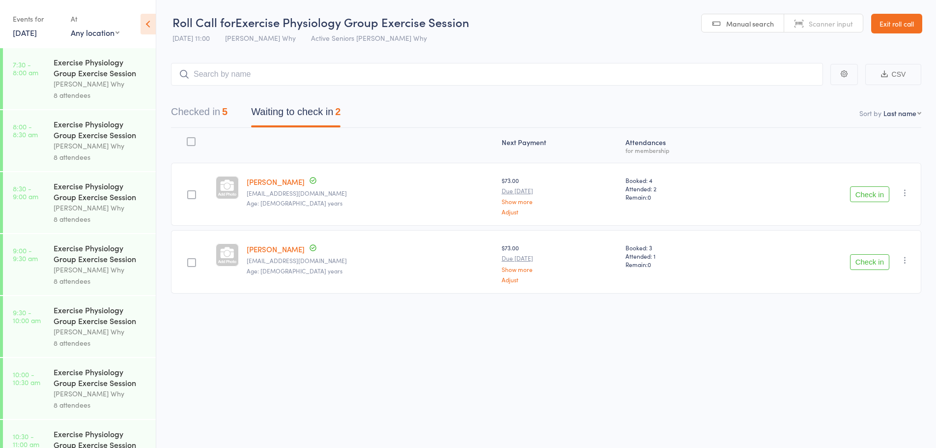
click at [878, 195] on button "Check in" at bounding box center [869, 194] width 39 height 16
click at [906, 196] on icon "button" at bounding box center [905, 193] width 10 height 10
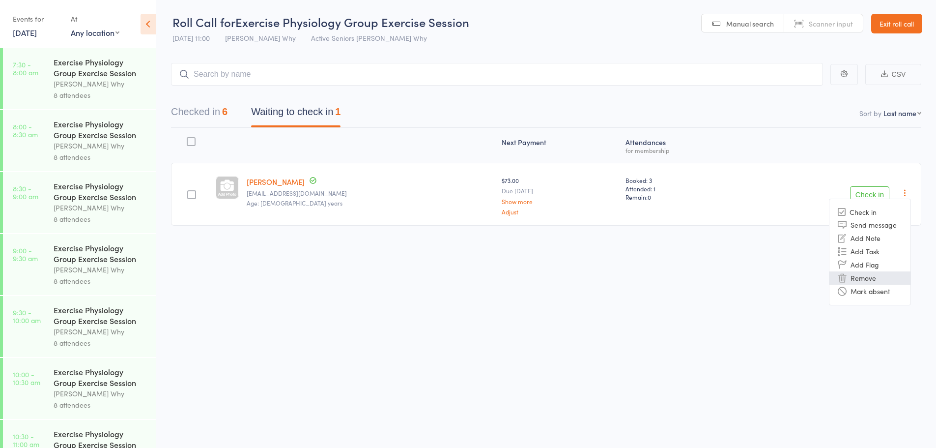
click at [861, 274] on li "Remove" at bounding box center [869, 277] width 81 height 13
click at [906, 193] on icon "button" at bounding box center [905, 193] width 10 height 10
click at [871, 280] on li "Remove" at bounding box center [869, 277] width 81 height 13
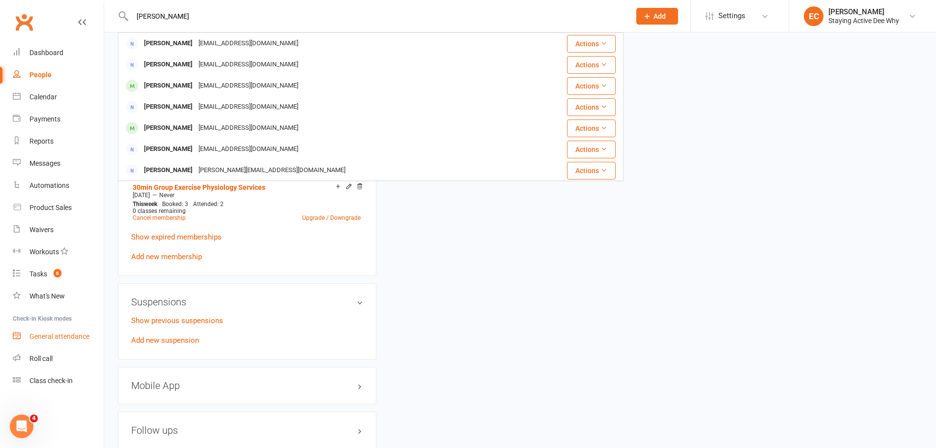
click at [62, 336] on div "General attendance" at bounding box center [59, 336] width 60 height 8
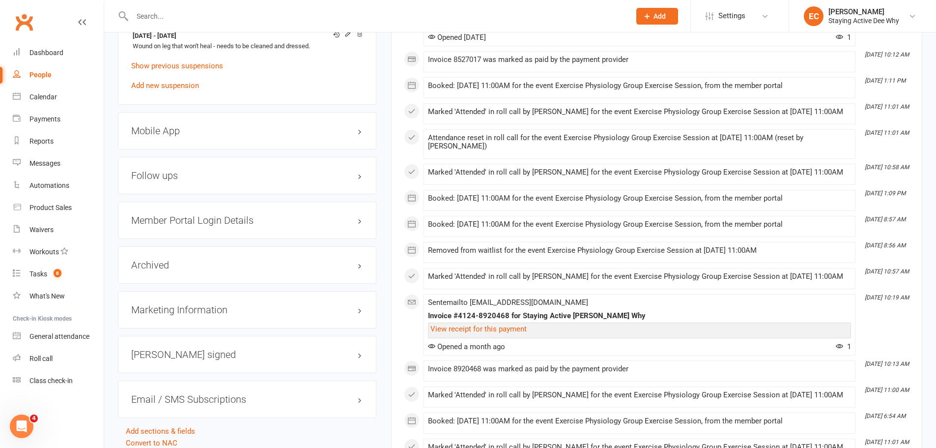
click at [208, 12] on input "text" at bounding box center [376, 16] width 494 height 14
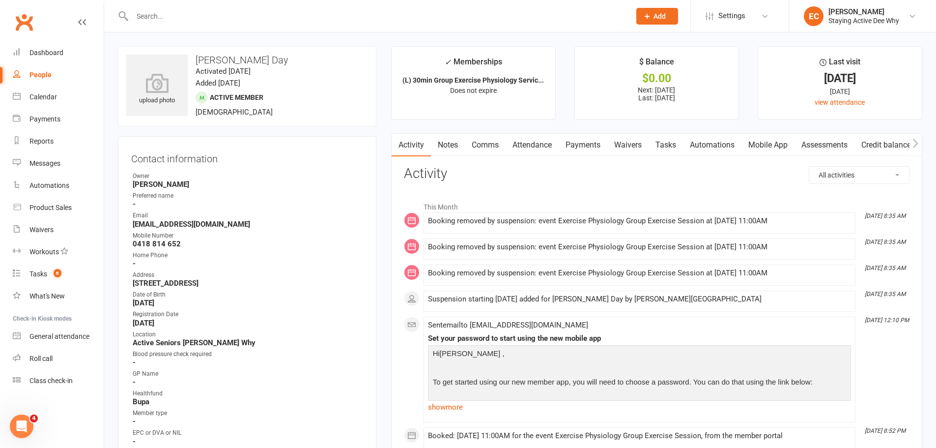
click at [221, 22] on input "text" at bounding box center [376, 16] width 494 height 14
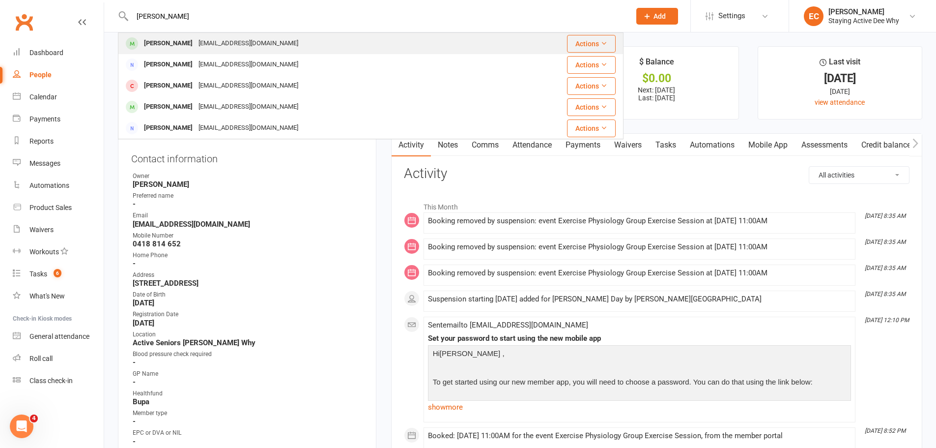
type input "[PERSON_NAME]"
click at [216, 39] on div "[EMAIL_ADDRESS][DOMAIN_NAME]" at bounding box center [249, 43] width 106 height 14
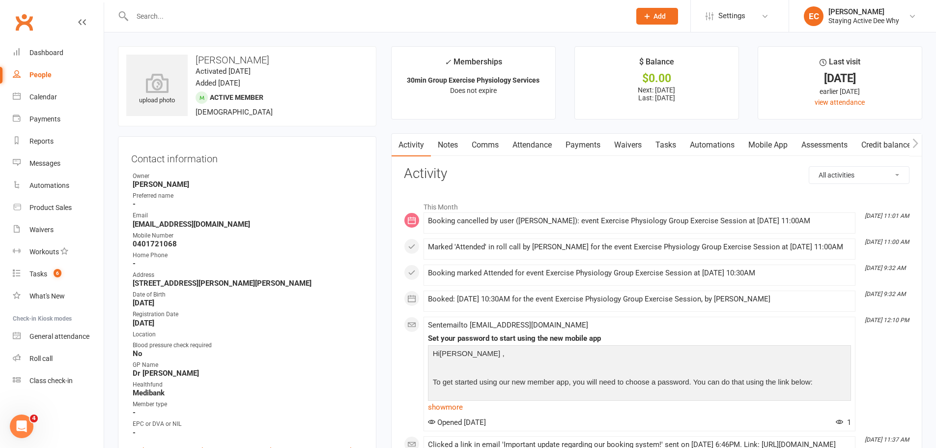
click at [525, 150] on link "Attendance" at bounding box center [532, 145] width 53 height 23
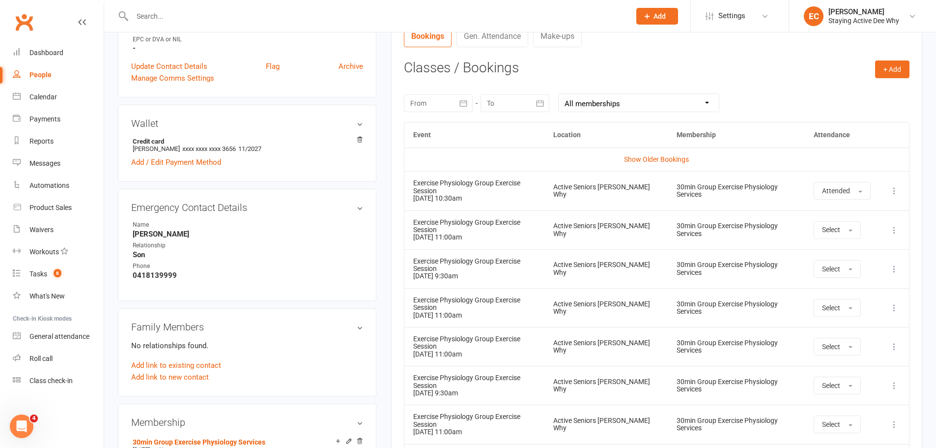
scroll to position [393, 0]
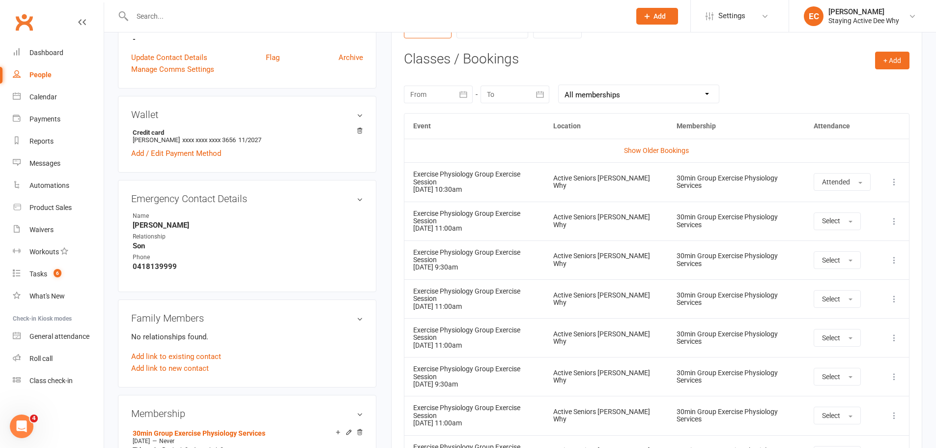
click at [384, 287] on main "✓ Memberships 30min Group Exercise Physiology Services Does not expire $ Balanc…" at bounding box center [657, 146] width 546 height 987
click at [839, 216] on button "Select" at bounding box center [837, 221] width 47 height 18
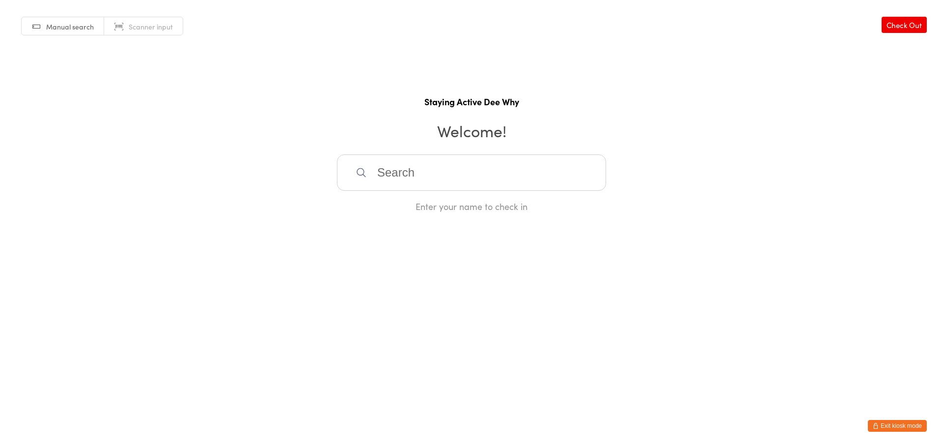
click at [895, 20] on link "Check Out" at bounding box center [904, 25] width 45 height 16
click at [881, 421] on button "Exit kiosk mode" at bounding box center [897, 426] width 59 height 12
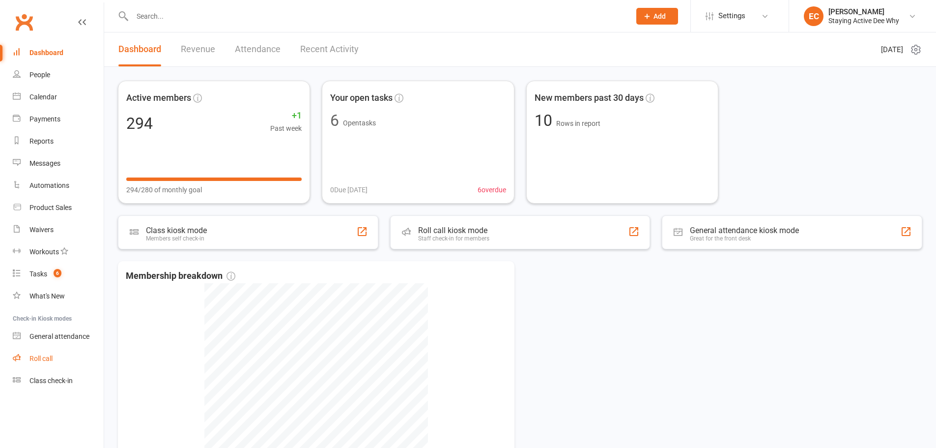
click at [43, 359] on div "Roll call" at bounding box center [40, 358] width 23 height 8
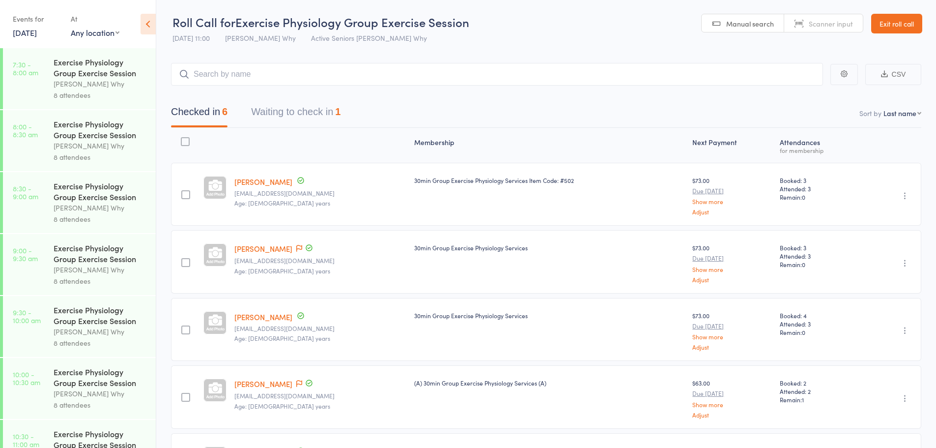
click at [27, 38] on div "Events for [DATE] [DATE] [DATE] Sun Mon Tue Wed Thu Fri Sat 40 28 29 30 01 02 0…" at bounding box center [37, 25] width 48 height 29
click at [29, 31] on link "[DATE]" at bounding box center [25, 32] width 24 height 11
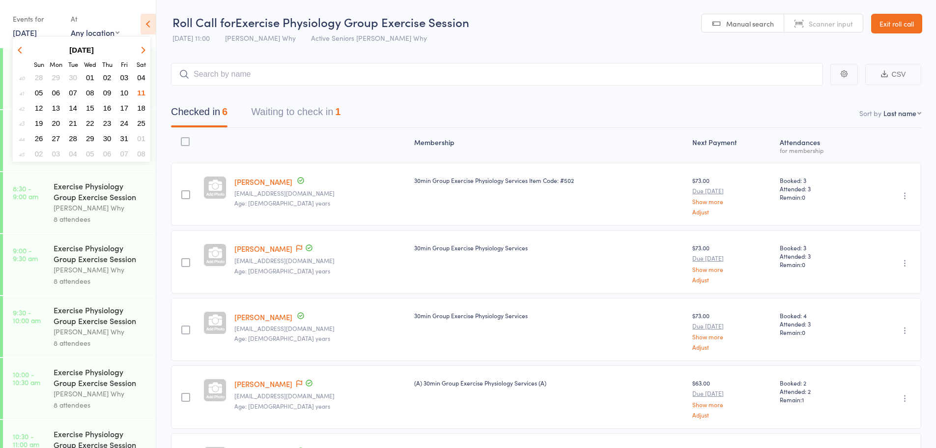
click at [70, 108] on span "14" at bounding box center [73, 108] width 8 height 8
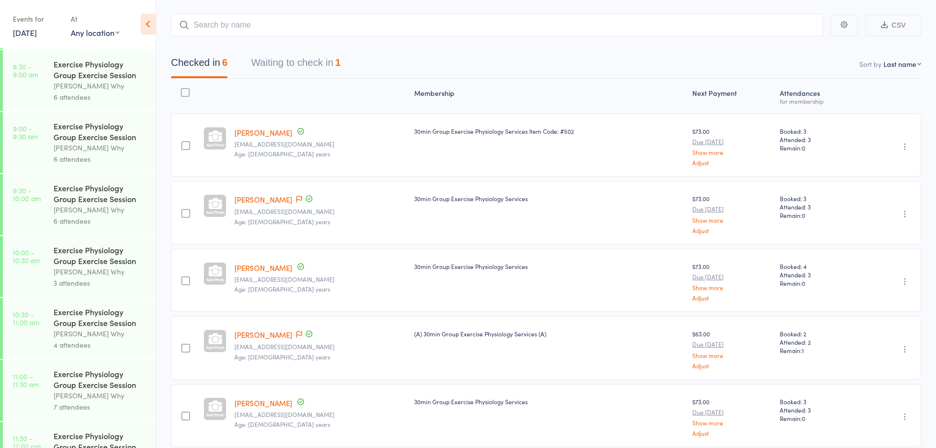
scroll to position [295, 0]
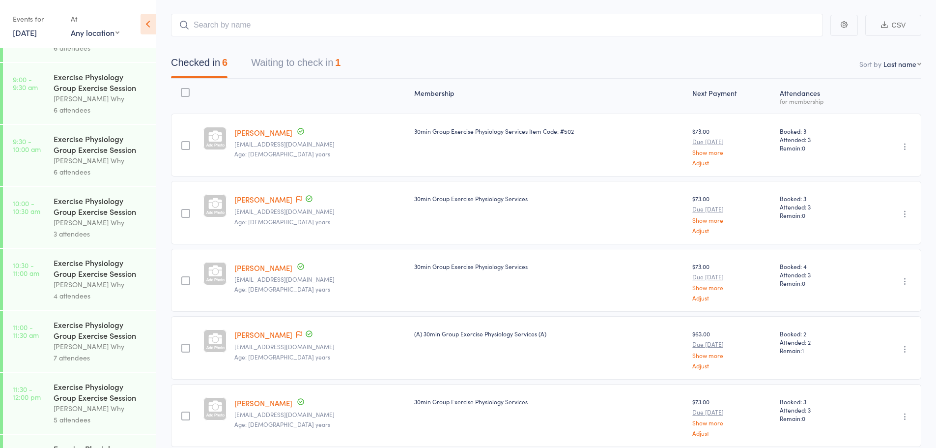
click at [101, 337] on div "Exercise Physiology Group Exercise Session" at bounding box center [101, 330] width 94 height 22
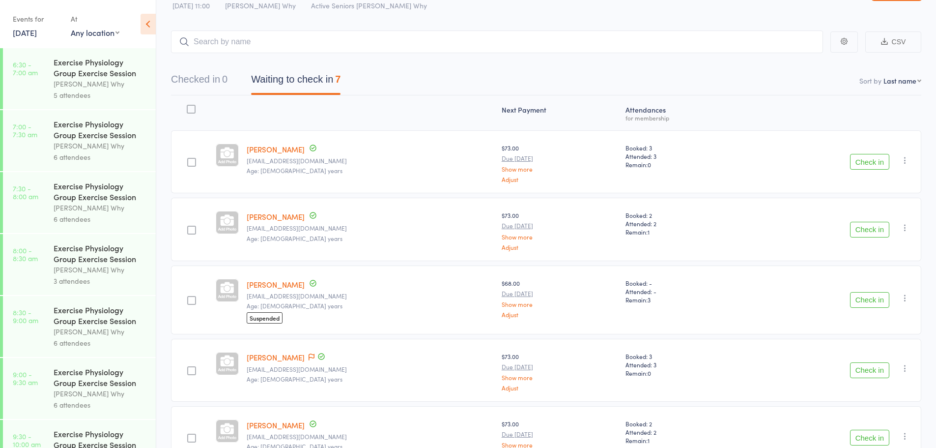
scroll to position [50, 0]
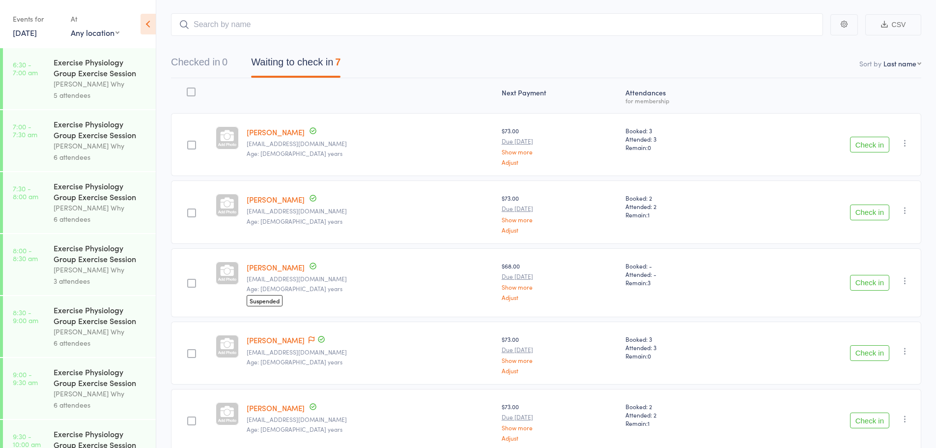
click at [903, 211] on icon "button" at bounding box center [905, 210] width 10 height 10
click at [862, 299] on li "Remove" at bounding box center [869, 295] width 81 height 13
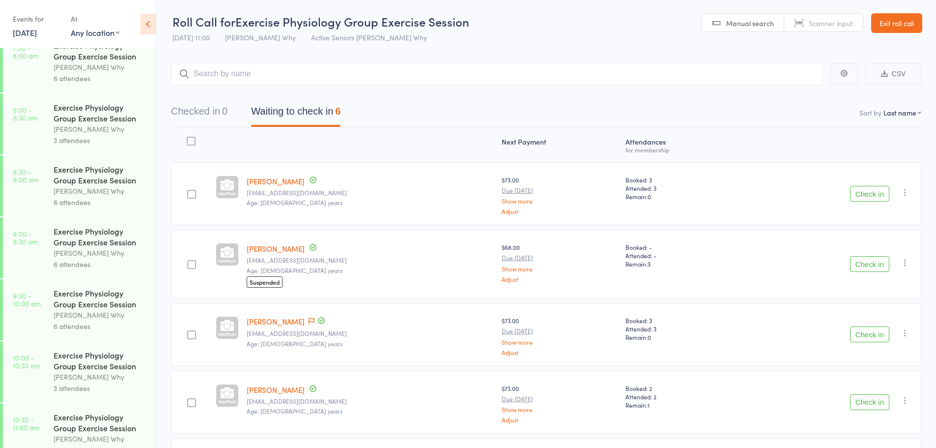
scroll to position [147, 0]
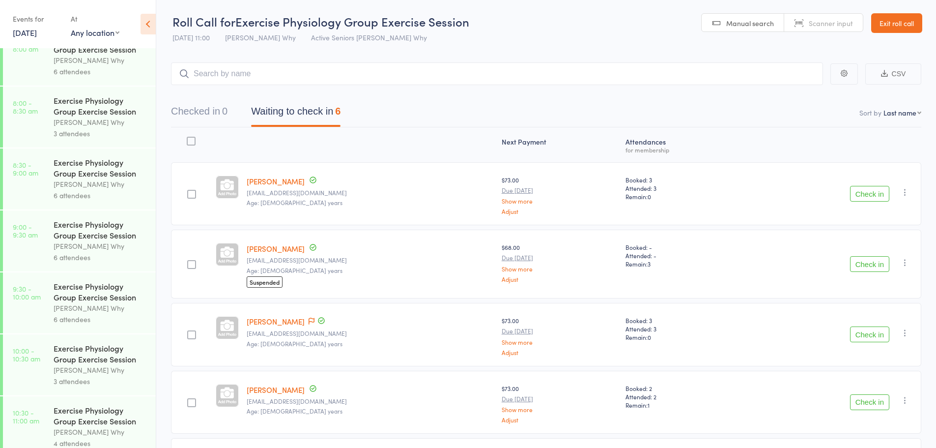
click at [85, 358] on div "Exercise Physiology Group Exercise Session" at bounding box center [101, 353] width 94 height 22
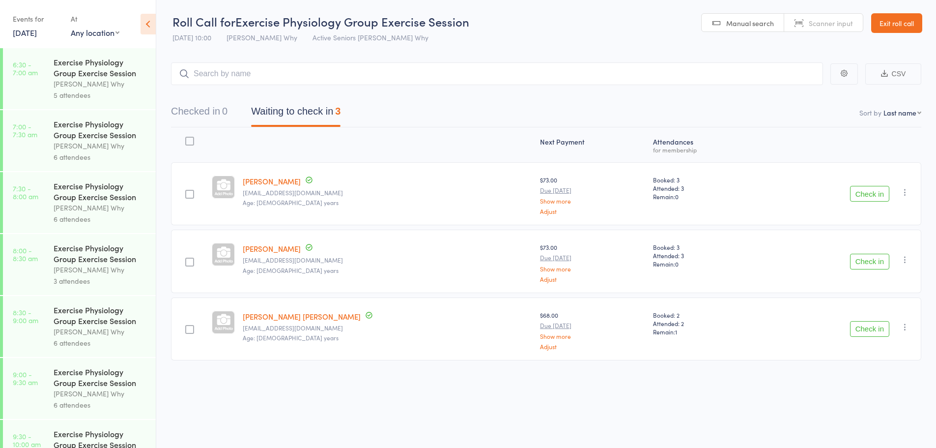
click at [305, 70] on input "search" at bounding box center [497, 73] width 652 height 23
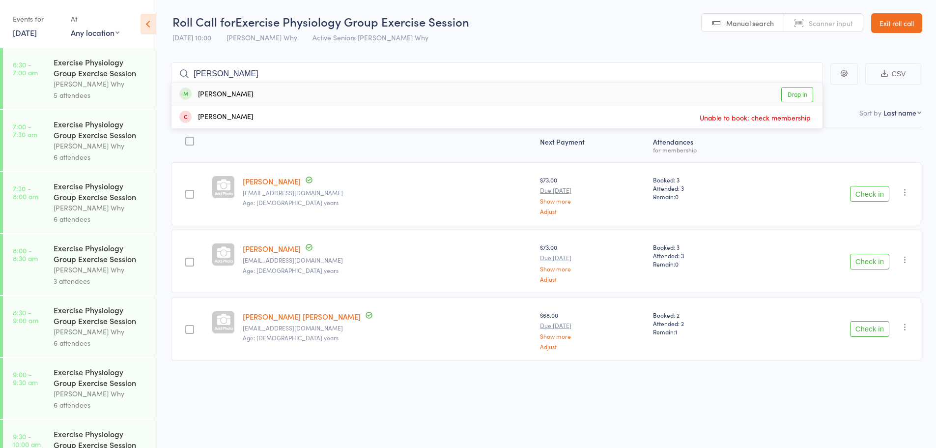
type input "[PERSON_NAME]"
click at [789, 96] on link "Drop in" at bounding box center [797, 94] width 32 height 15
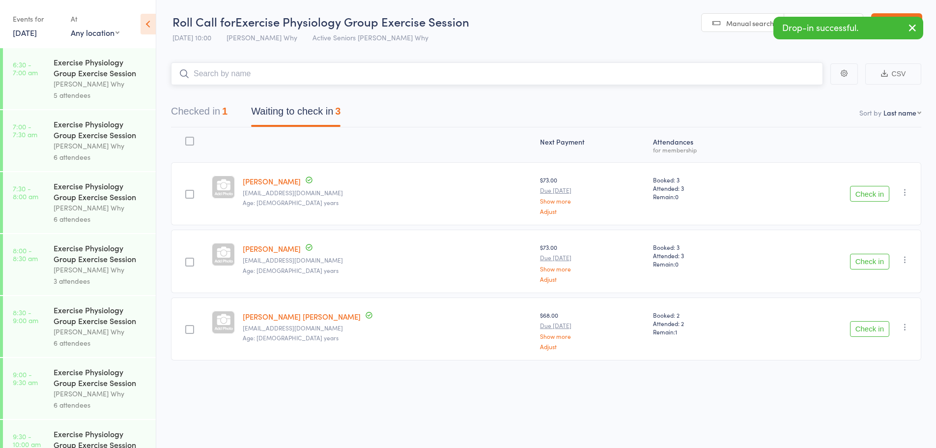
click at [215, 108] on button "Checked in 1" at bounding box center [199, 114] width 57 height 26
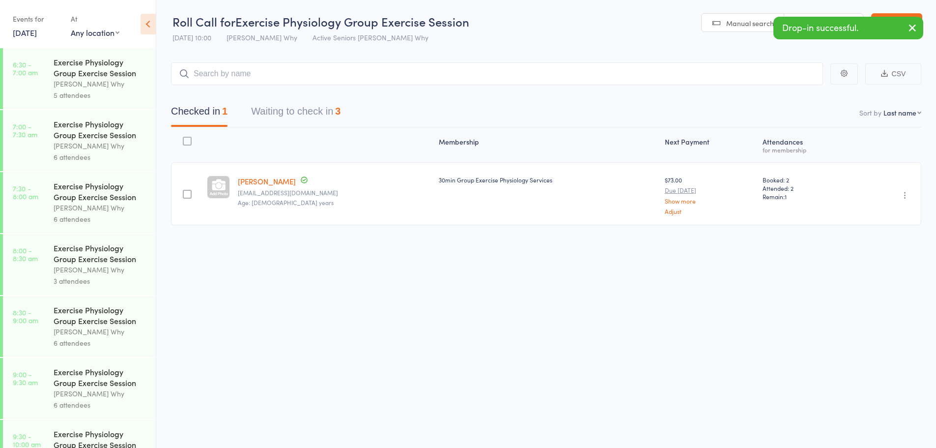
click at [898, 196] on div "Undo check-in Send message Add Note Add Task Add Flag Remove [PERSON_NAME] abse…" at bounding box center [887, 193] width 67 height 63
click at [903, 196] on icon "button" at bounding box center [905, 195] width 10 height 10
click at [876, 216] on li "Undo check-in" at bounding box center [869, 214] width 81 height 12
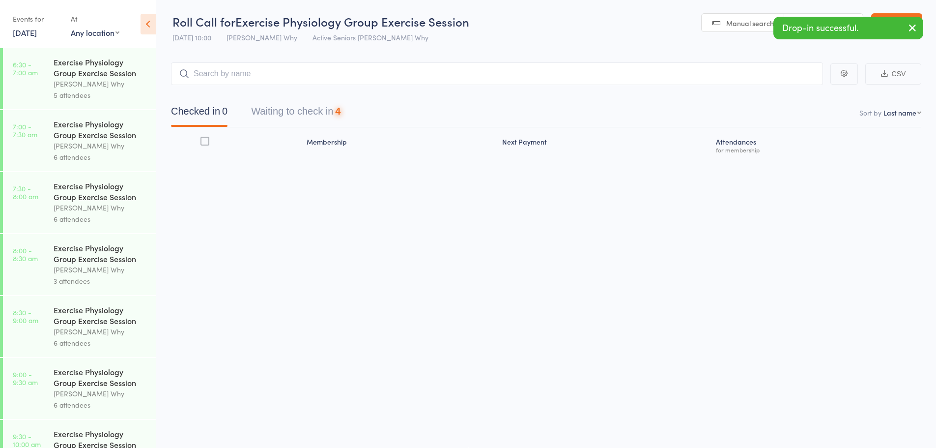
click at [287, 115] on button "Waiting to check in 4" at bounding box center [295, 114] width 89 height 26
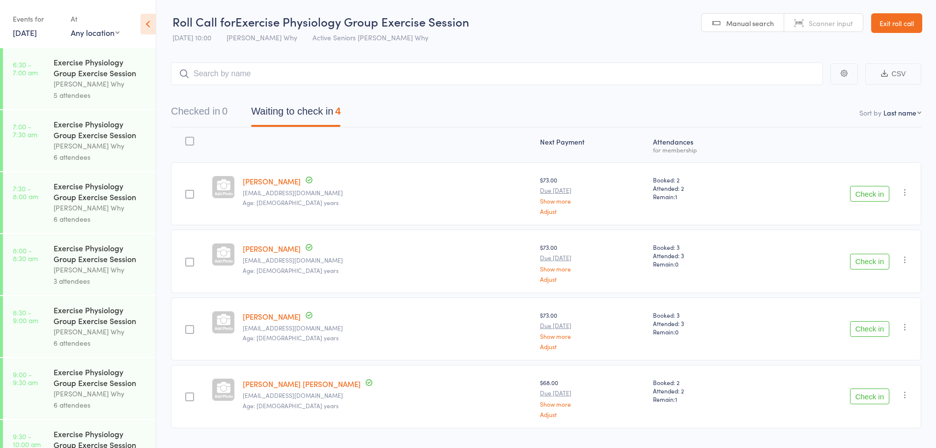
click at [37, 28] on link "[DATE]" at bounding box center [25, 32] width 24 height 11
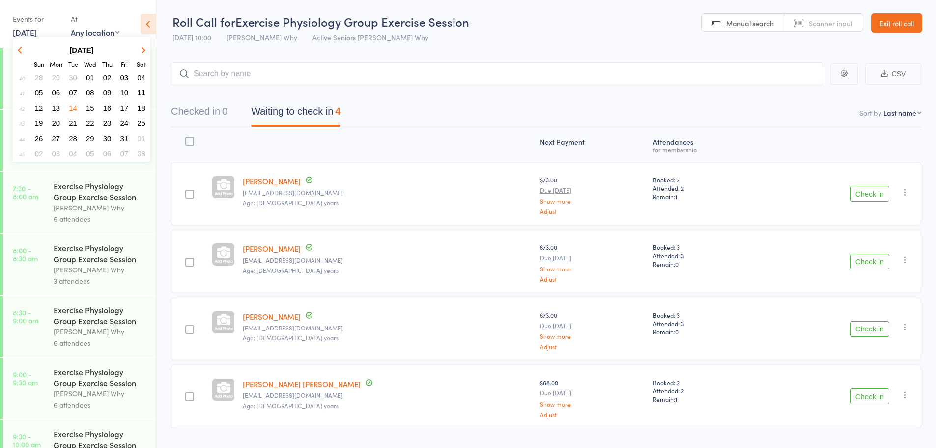
click at [104, 109] on span "16" at bounding box center [107, 108] width 8 height 8
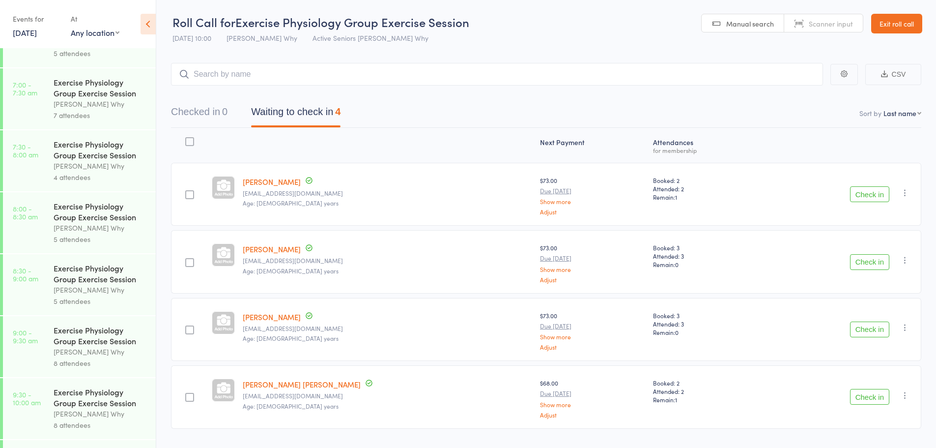
scroll to position [98, 0]
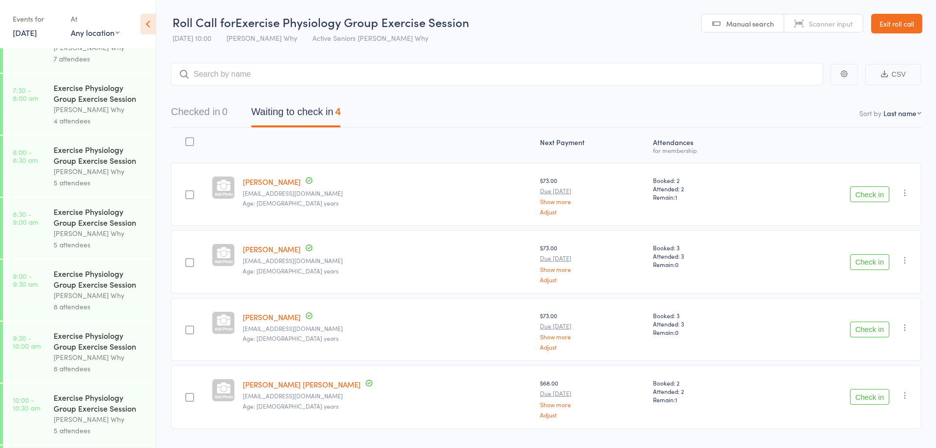
click at [83, 366] on div "8 attendees" at bounding box center [101, 368] width 94 height 11
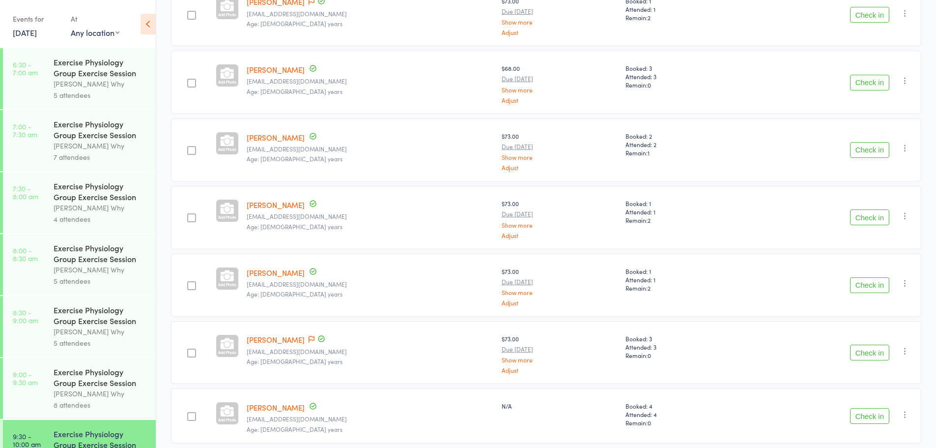
scroll to position [197, 0]
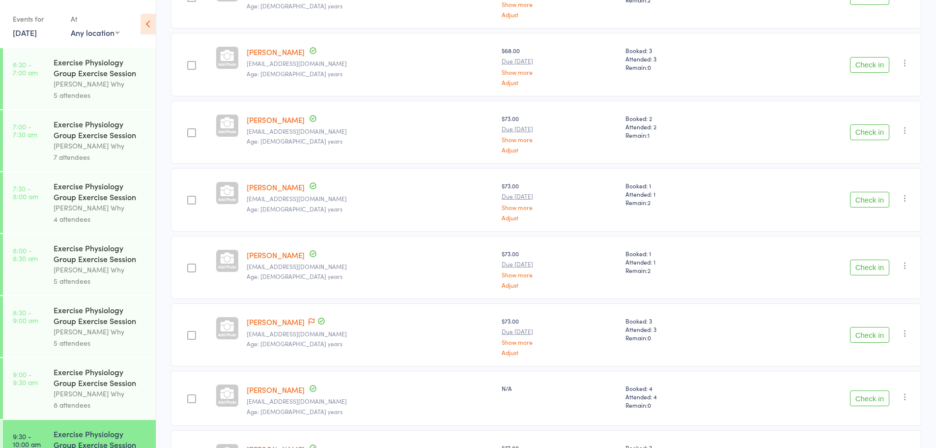
click at [37, 32] on link "[DATE]" at bounding box center [25, 32] width 24 height 11
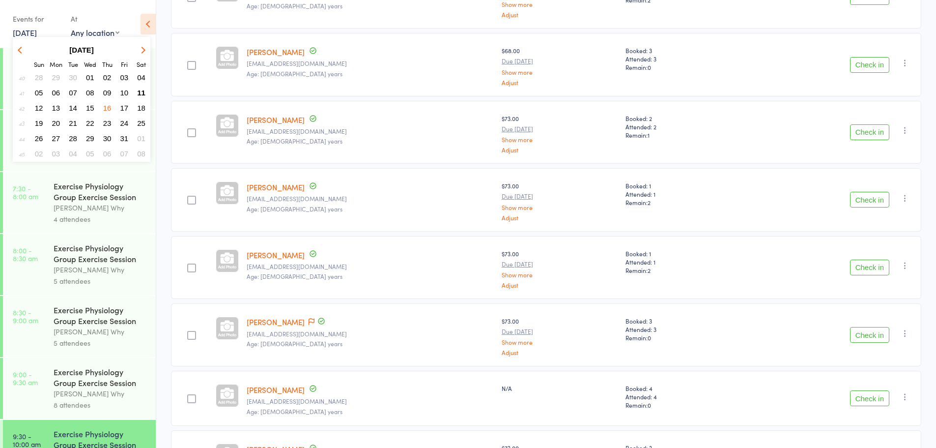
click at [140, 108] on span "18" at bounding box center [141, 108] width 8 height 8
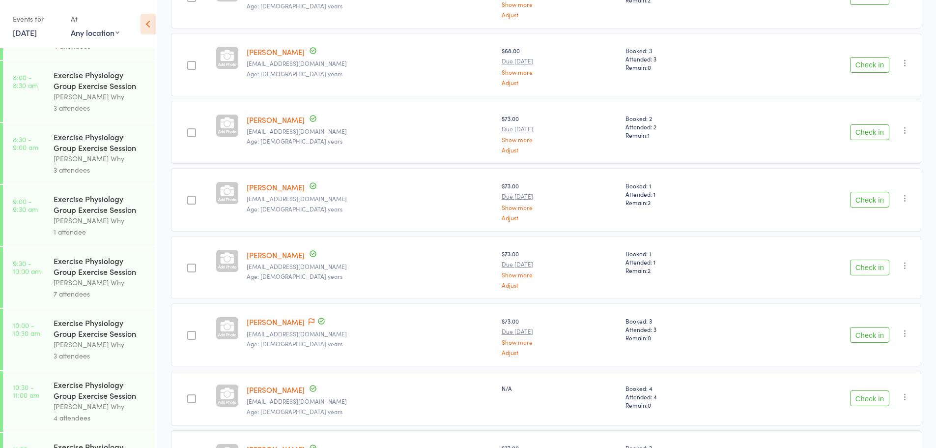
scroll to position [96, 0]
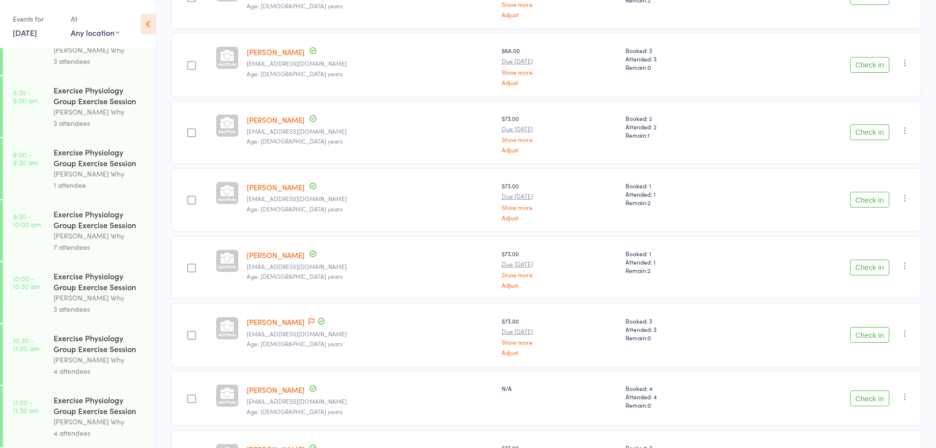
click at [99, 285] on div "Exercise Physiology Group Exercise Session" at bounding box center [101, 281] width 94 height 22
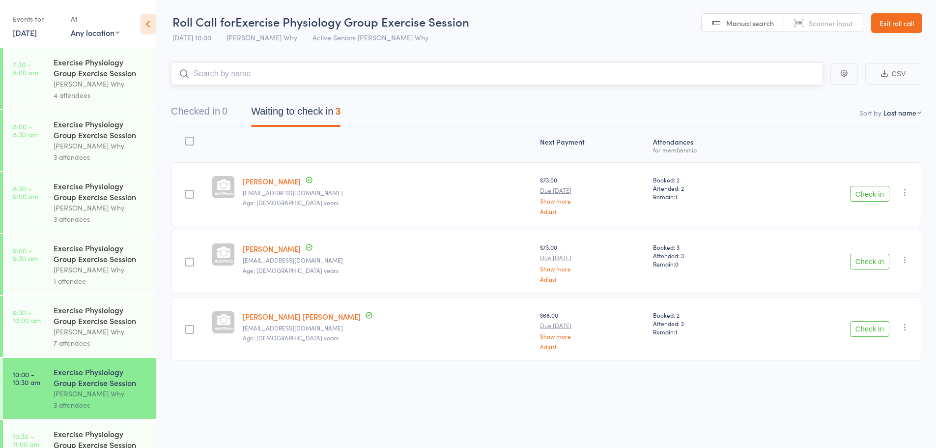
scroll to position [96, 0]
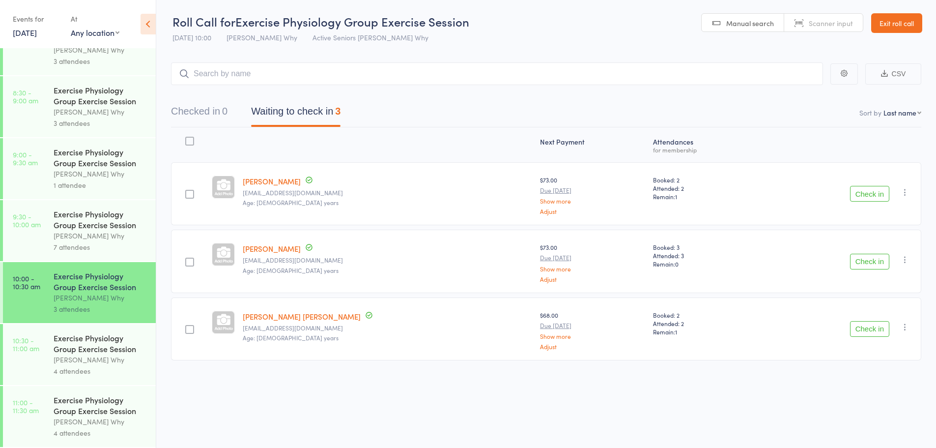
click at [111, 416] on div "[PERSON_NAME] Why" at bounding box center [101, 421] width 94 height 11
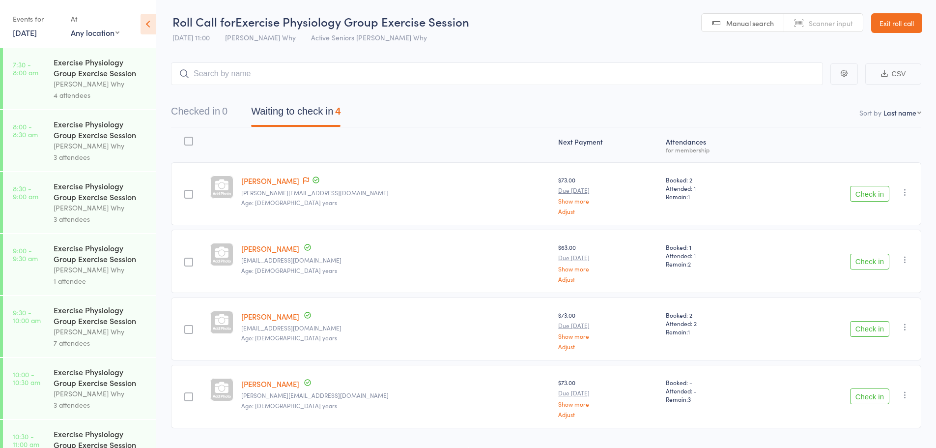
click at [903, 326] on icon "button" at bounding box center [905, 327] width 10 height 10
click at [851, 425] on li "Mark absent" at bounding box center [869, 425] width 81 height 13
click at [903, 333] on icon "button" at bounding box center [905, 330] width 10 height 10
click at [874, 351] on li "Check in" at bounding box center [869, 349] width 81 height 12
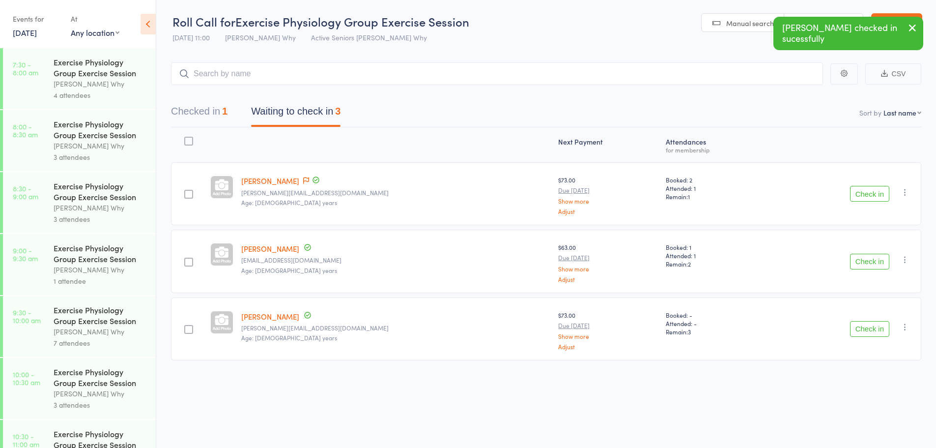
click at [212, 102] on button "Checked in 1" at bounding box center [199, 114] width 57 height 26
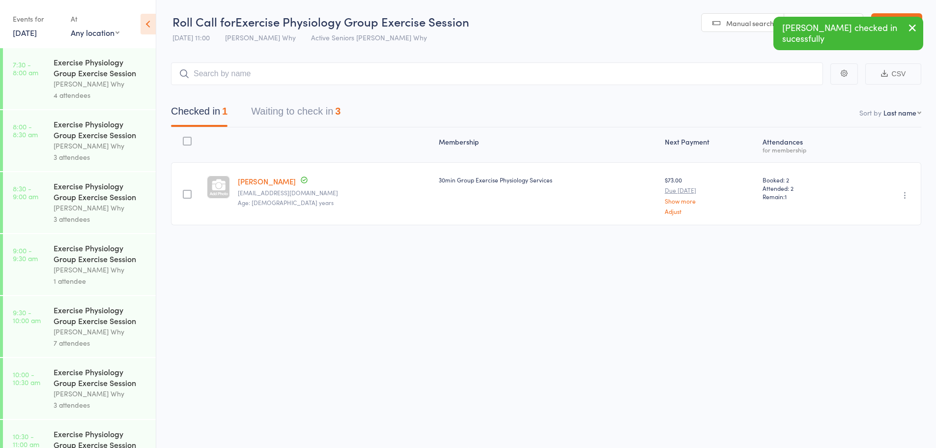
click at [904, 195] on icon "button" at bounding box center [905, 195] width 10 height 10
click at [884, 214] on li "Undo check-in" at bounding box center [869, 214] width 81 height 12
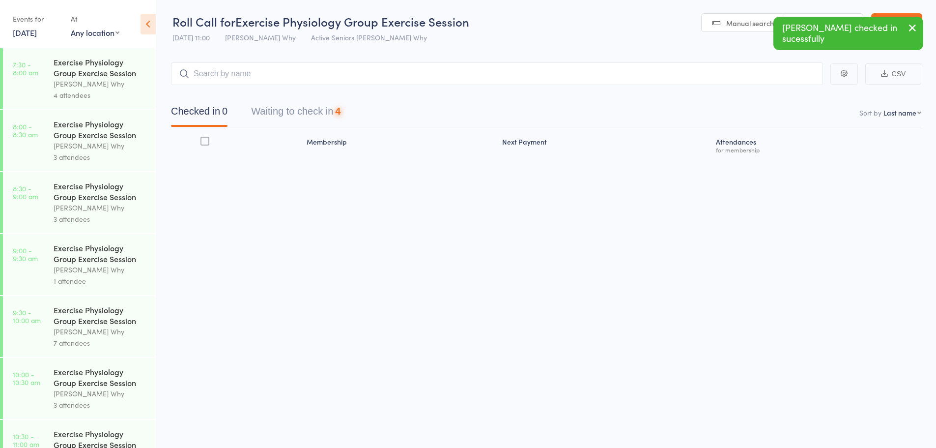
click at [299, 116] on button "Waiting to check in 4" at bounding box center [295, 114] width 89 height 26
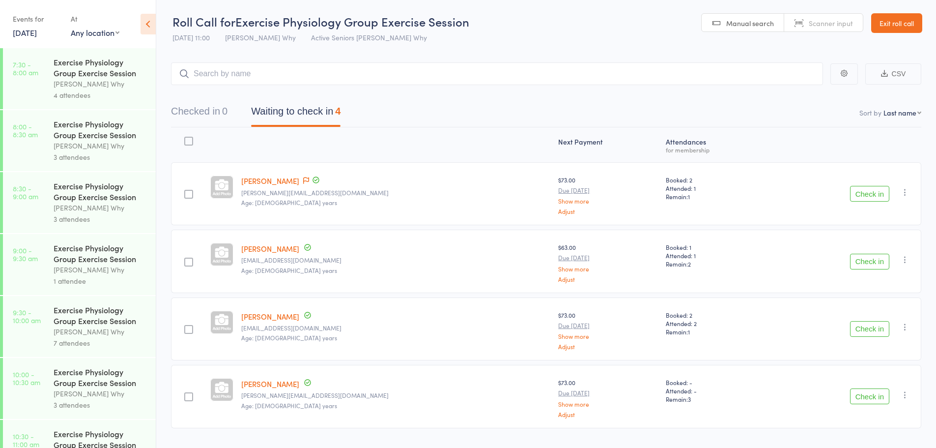
drag, startPoint x: 906, startPoint y: 325, endPoint x: 900, endPoint y: 331, distance: 8.7
click at [904, 331] on icon "button" at bounding box center [905, 327] width 10 height 10
click at [860, 415] on li "Remove" at bounding box center [869, 411] width 81 height 13
click at [76, 369] on div "Exercise Physiology Group Exercise Session" at bounding box center [101, 377] width 94 height 22
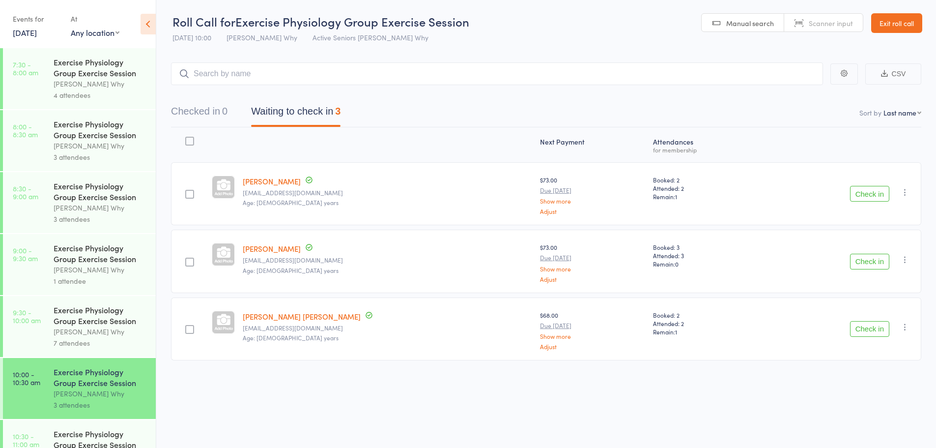
click at [333, 77] on input "search" at bounding box center [497, 73] width 652 height 23
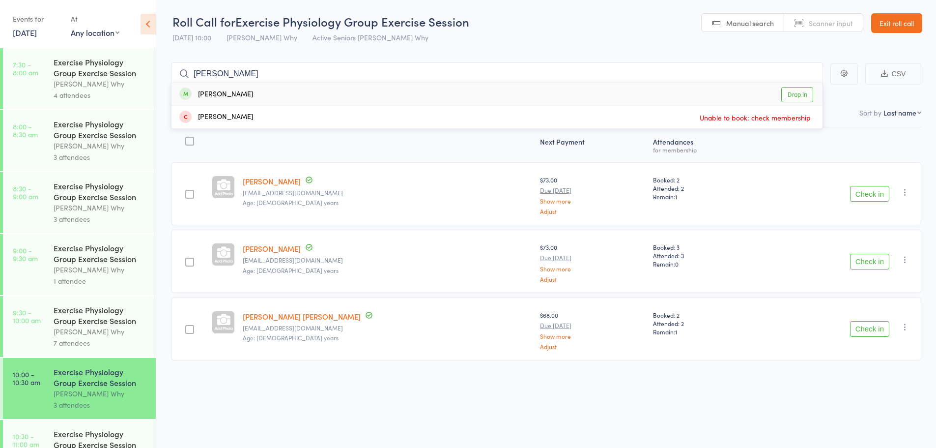
type input "[PERSON_NAME]"
click at [793, 94] on link "Drop in" at bounding box center [797, 94] width 32 height 15
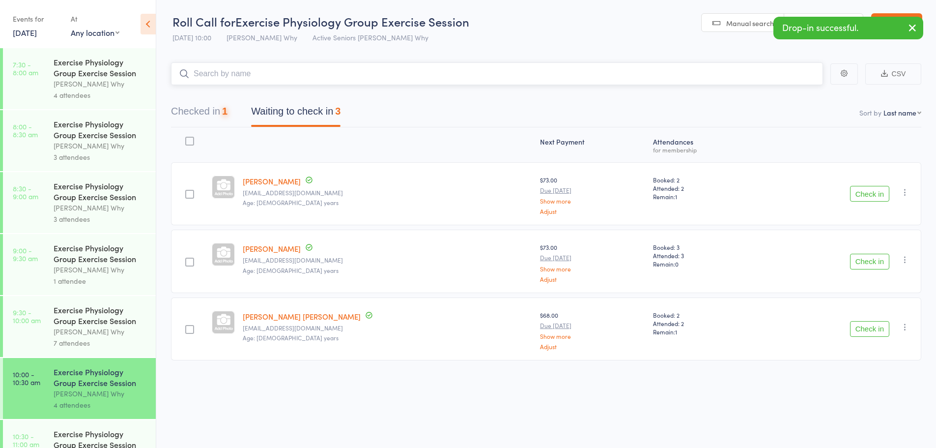
click at [214, 115] on button "Checked in 1" at bounding box center [199, 114] width 57 height 26
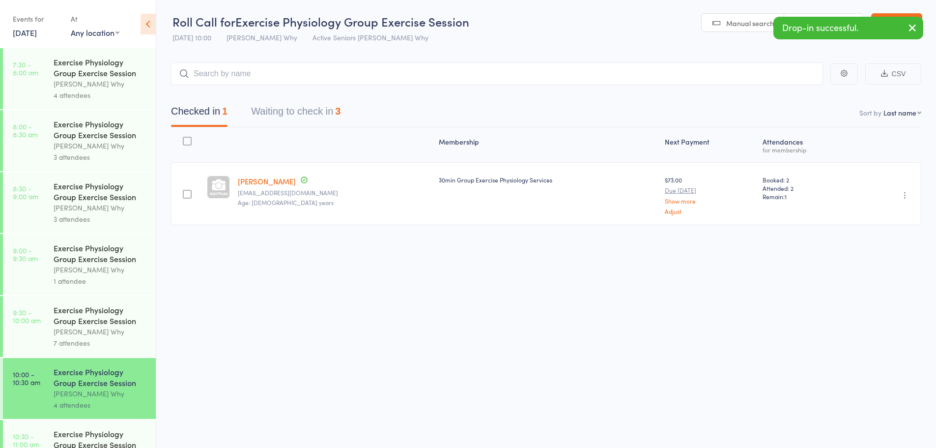
click at [909, 193] on icon "button" at bounding box center [905, 195] width 10 height 10
click at [888, 216] on li "Undo check-in" at bounding box center [869, 214] width 81 height 12
